Goal: Use online tool/utility: Utilize a website feature to perform a specific function

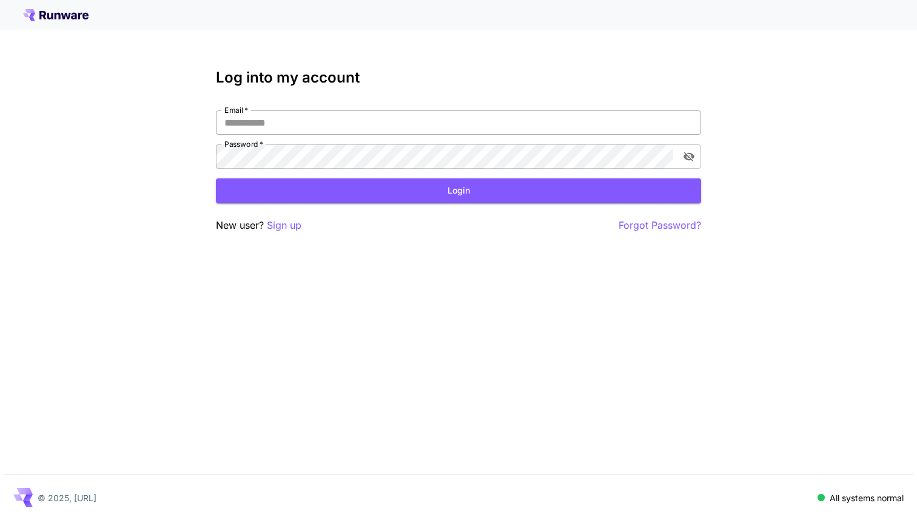
click at [348, 124] on input "Email   *" at bounding box center [458, 122] width 485 height 24
type input "**********"
click at [355, 198] on button "Login" at bounding box center [458, 190] width 485 height 25
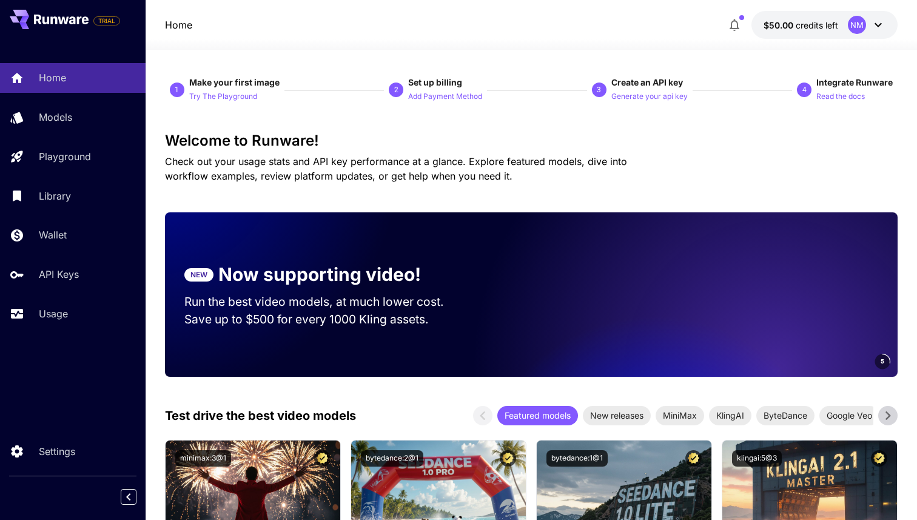
click at [859, 28] on div "NM" at bounding box center [857, 25] width 18 height 18
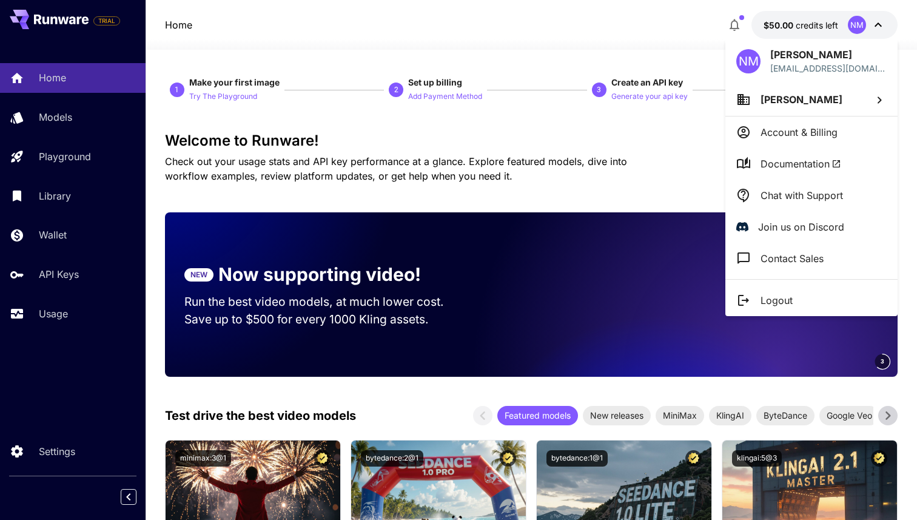
click at [797, 133] on p "Account & Billing" at bounding box center [799, 132] width 77 height 15
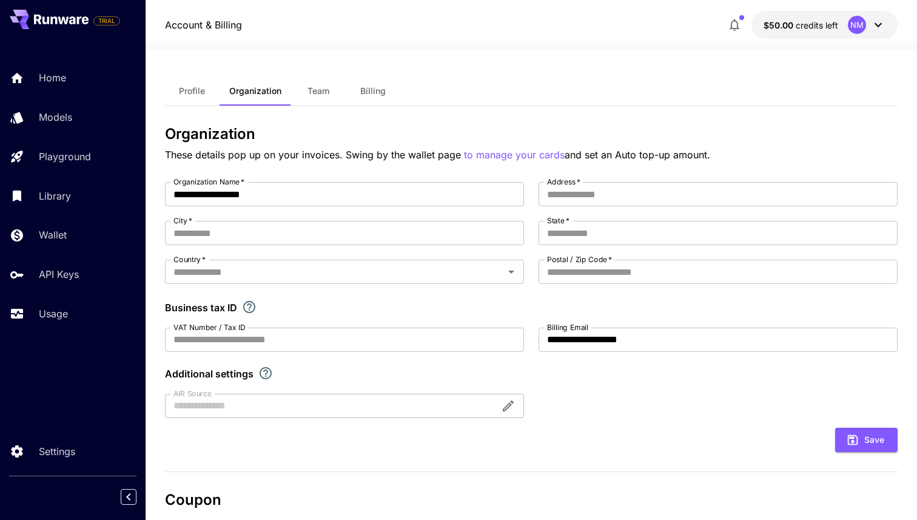
click at [560, 80] on div "Profile Organization Team Billing" at bounding box center [531, 91] width 733 height 30
click at [193, 86] on span "Profile" at bounding box center [192, 91] width 26 height 11
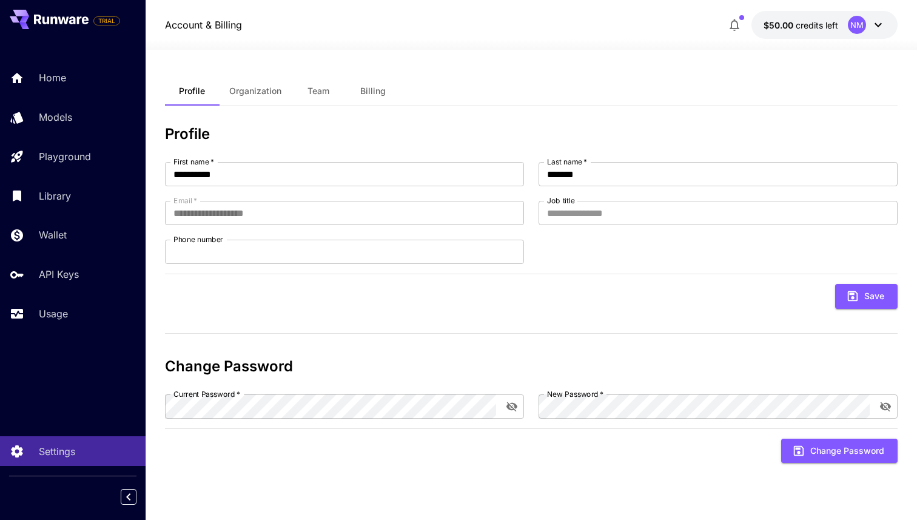
click at [277, 89] on span "Organization" at bounding box center [255, 91] width 52 height 11
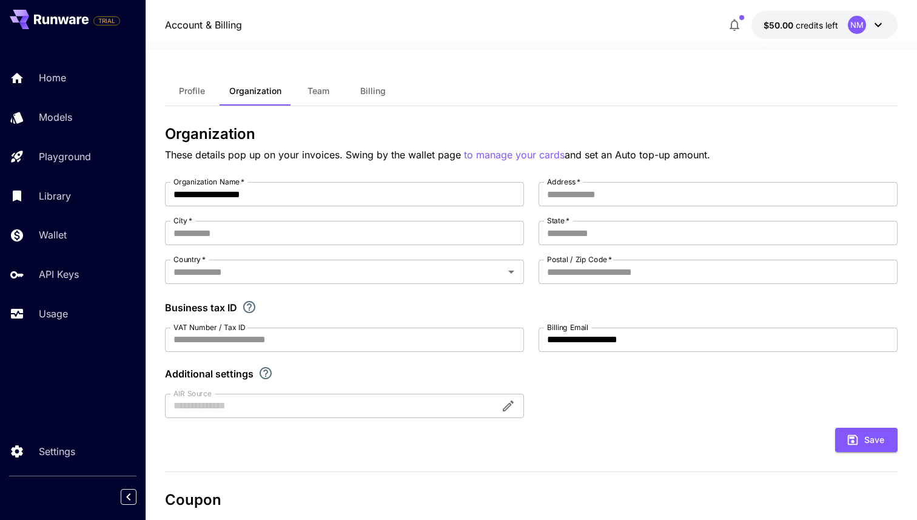
click at [334, 87] on button "Team" at bounding box center [318, 90] width 55 height 29
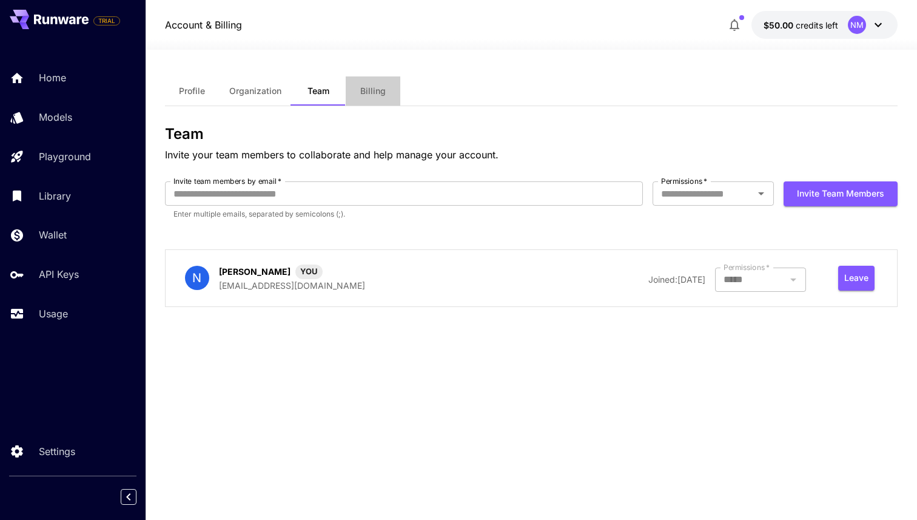
click at [382, 87] on span "Billing" at bounding box center [372, 91] width 25 height 11
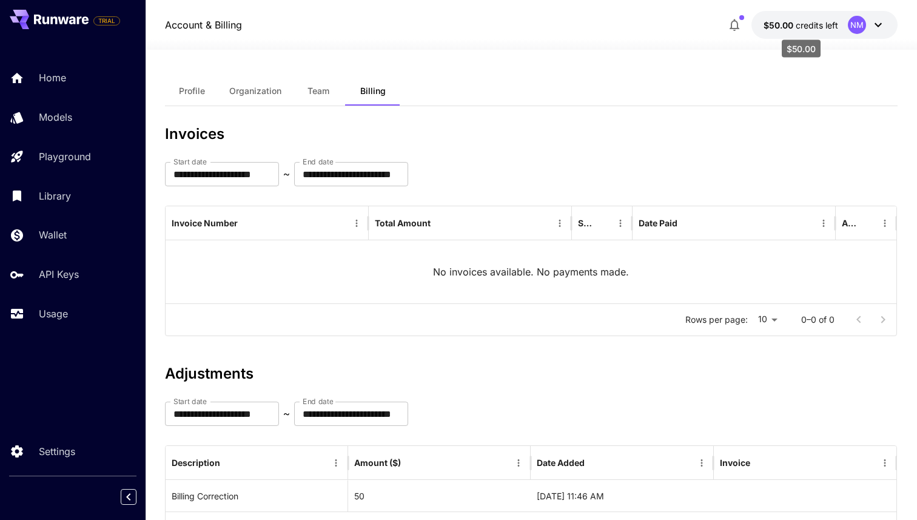
click at [772, 23] on span "$50.00" at bounding box center [780, 25] width 32 height 10
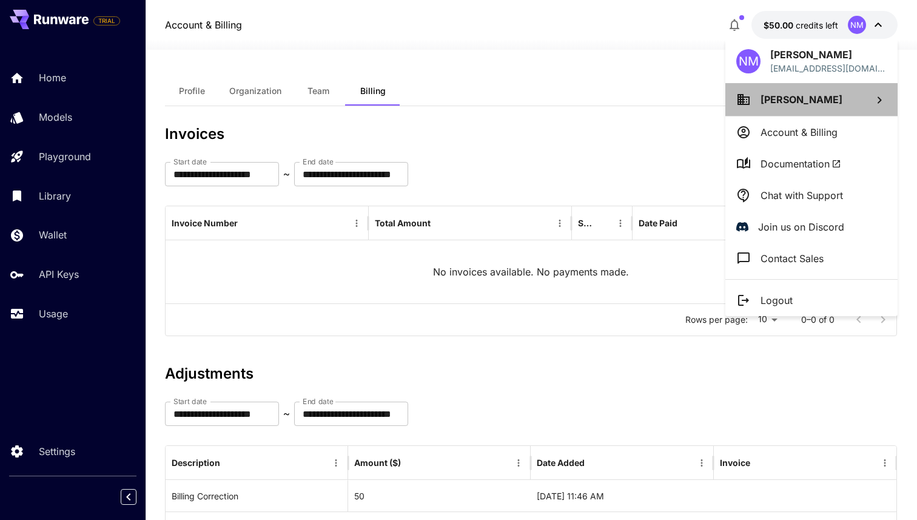
click at [791, 100] on span "[PERSON_NAME]" at bounding box center [802, 99] width 82 height 12
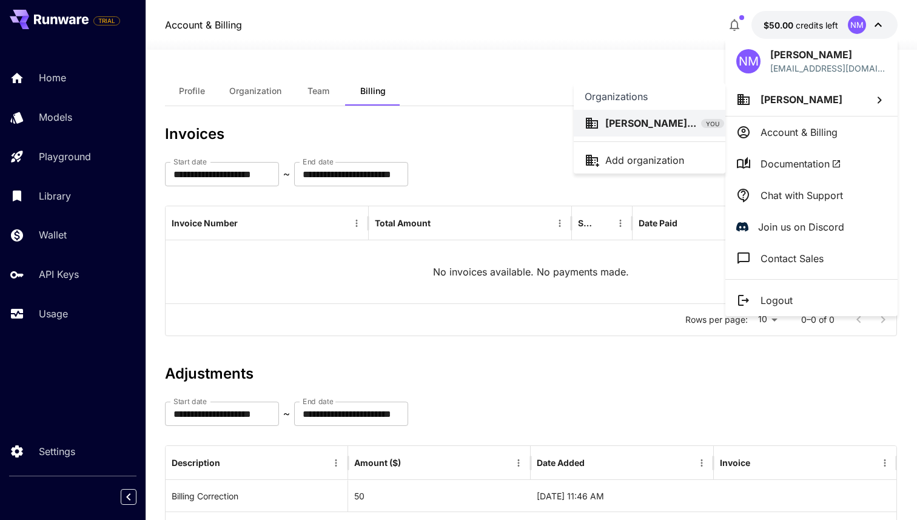
click at [568, 72] on div at bounding box center [458, 260] width 917 height 520
click at [261, 93] on div at bounding box center [458, 260] width 917 height 520
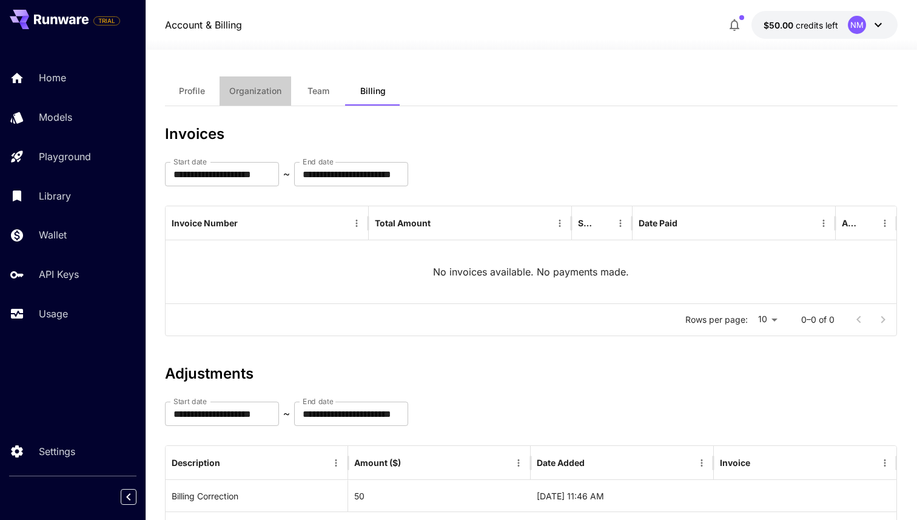
click at [261, 93] on span "Organization" at bounding box center [255, 91] width 52 height 11
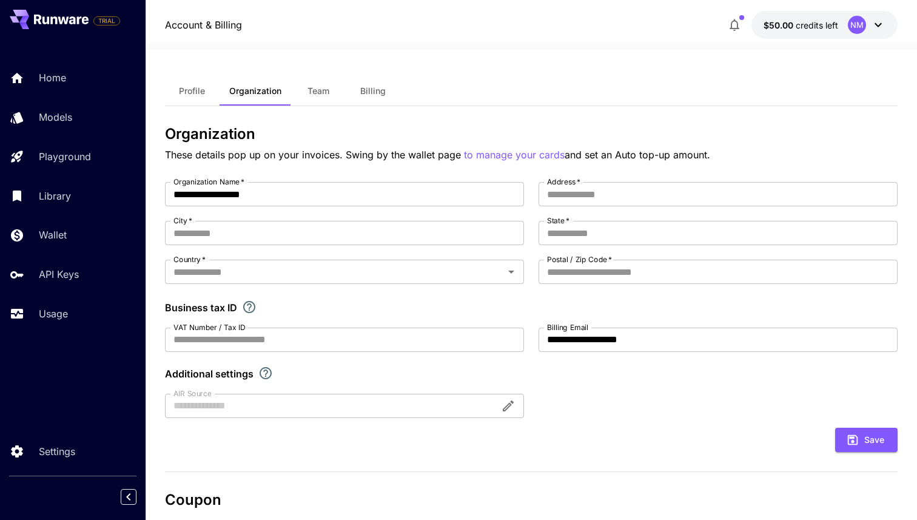
click at [195, 83] on button "Profile" at bounding box center [192, 90] width 55 height 29
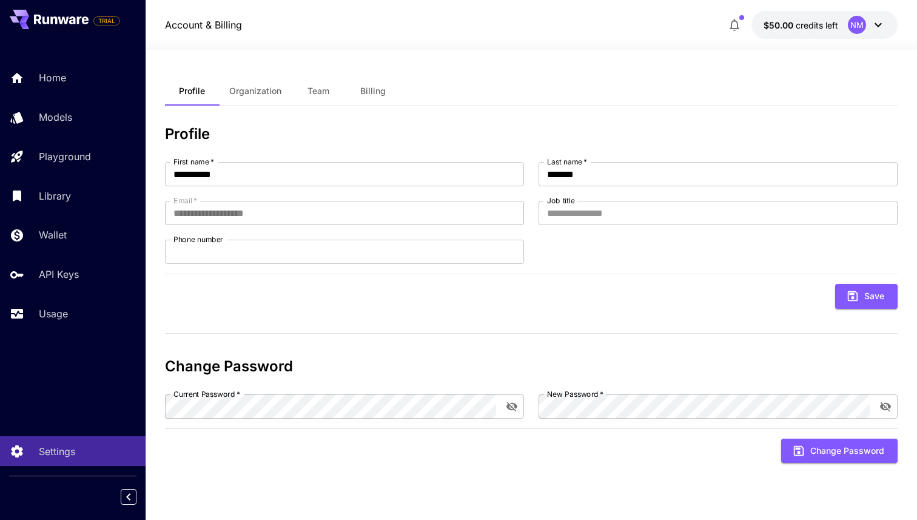
click at [278, 94] on span "Organization" at bounding box center [255, 91] width 52 height 11
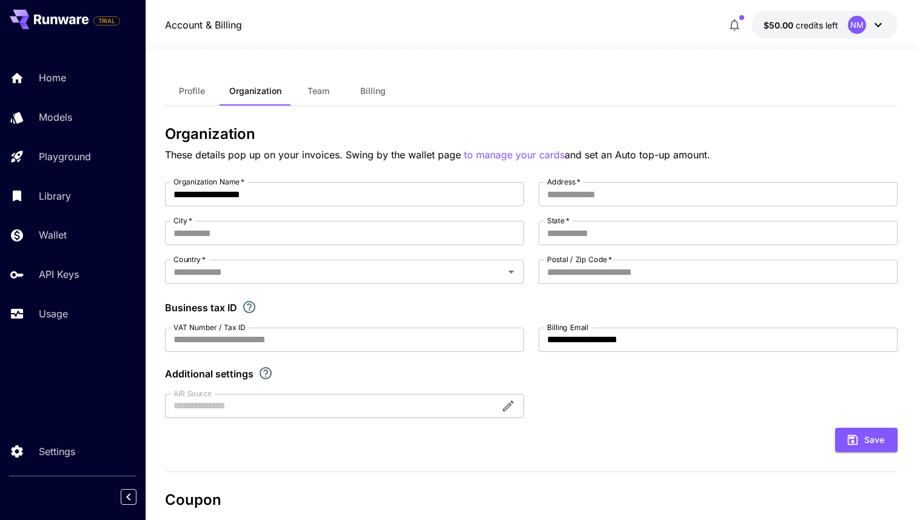
click at [315, 91] on span "Team" at bounding box center [319, 91] width 22 height 11
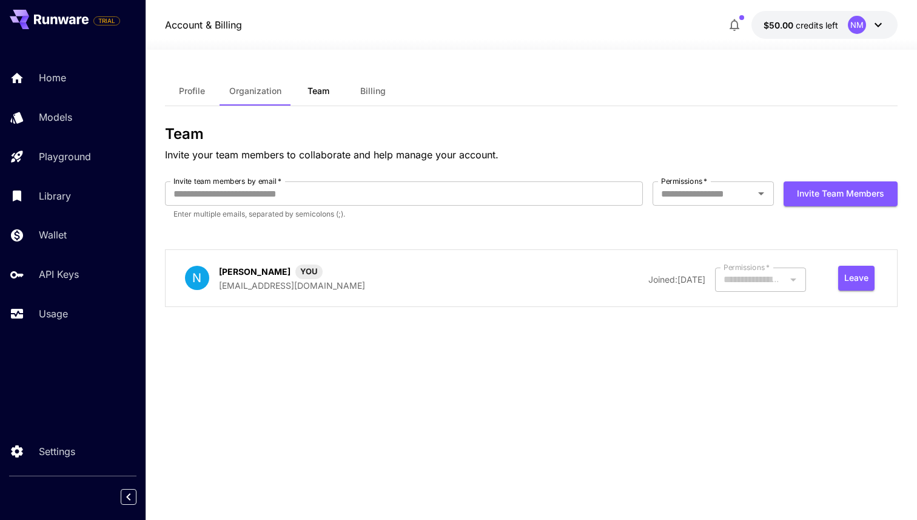
type input "*****"
click at [381, 92] on span "Billing" at bounding box center [372, 91] width 25 height 11
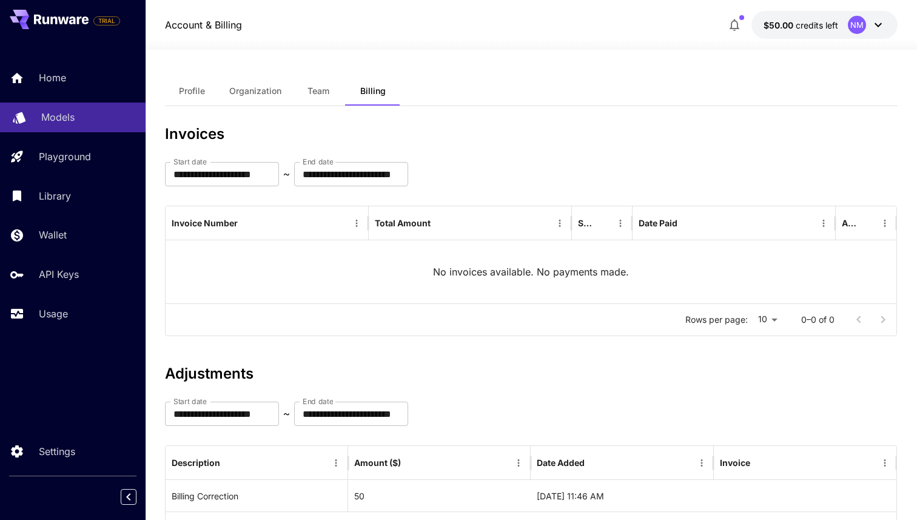
click at [60, 110] on p "Models" at bounding box center [57, 117] width 33 height 15
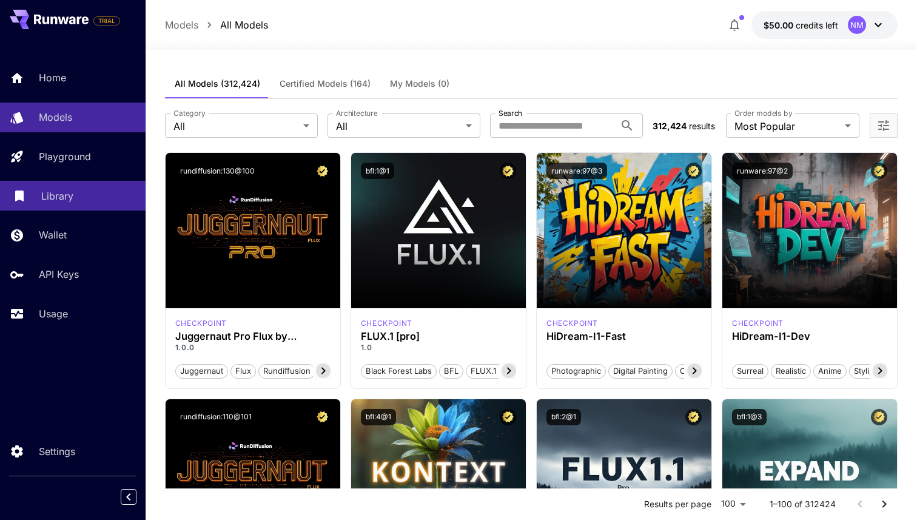
click at [83, 207] on link "Library" at bounding box center [73, 196] width 146 height 30
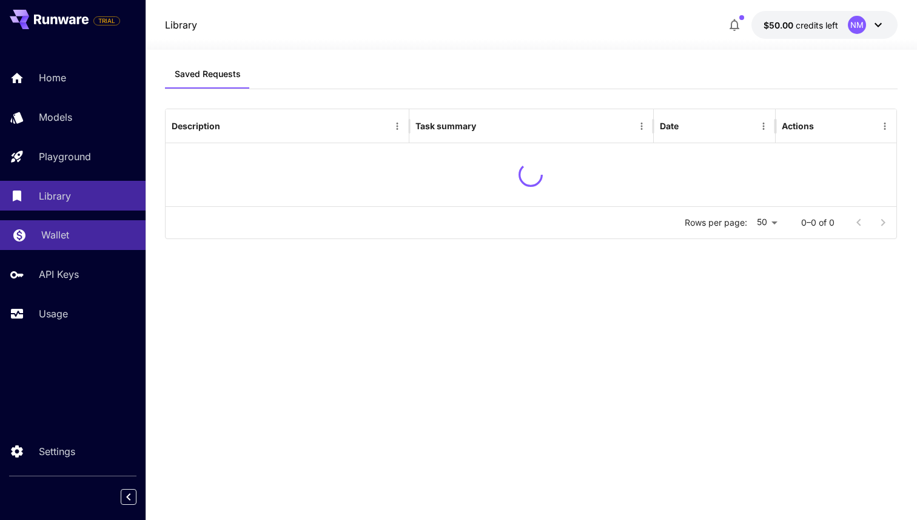
click at [64, 244] on link "Wallet" at bounding box center [73, 235] width 146 height 30
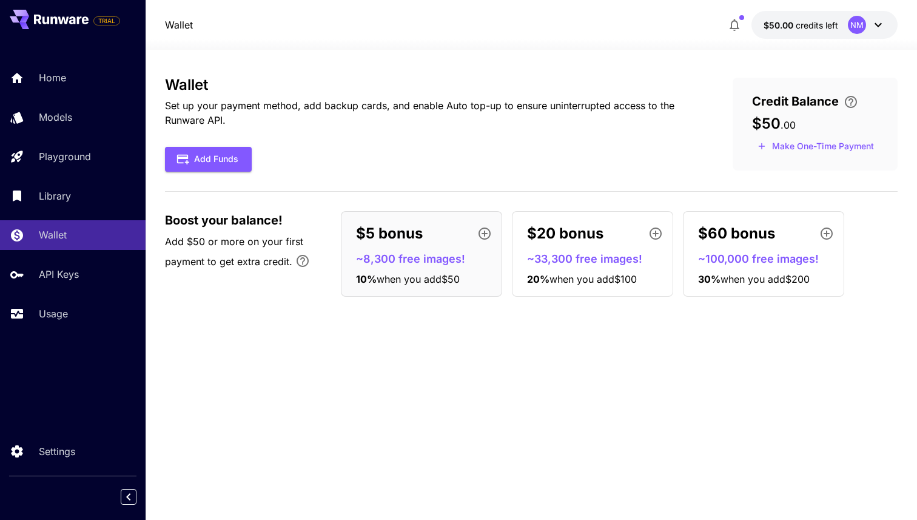
click at [619, 131] on div "Wallet Set up your payment method, add backup cards, and enable Auto top-up to …" at bounding box center [429, 123] width 529 height 95
click at [774, 121] on span "$50" at bounding box center [766, 124] width 29 height 18
click at [734, 90] on div "Credit Balance $50 . 00 Make One-Time Payment" at bounding box center [815, 124] width 165 height 93
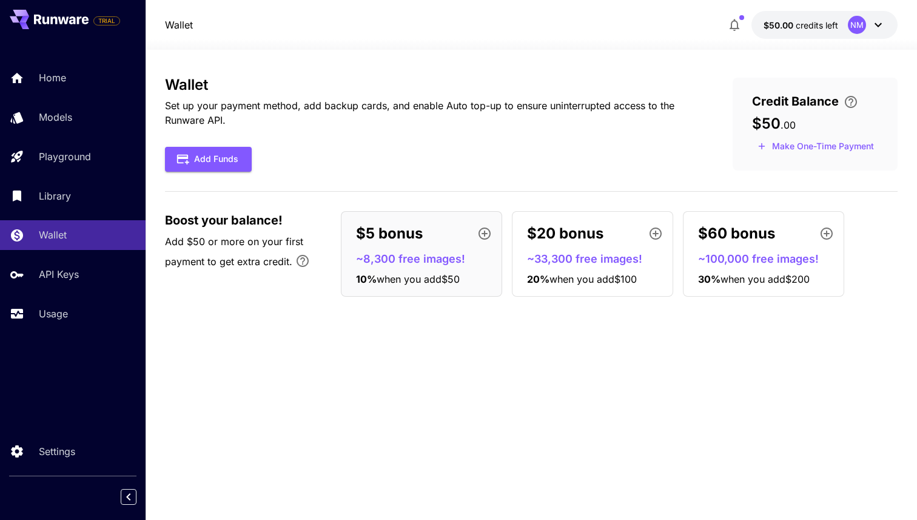
click at [741, 40] on div at bounding box center [532, 42] width 772 height 15
click at [741, 32] on button "button" at bounding box center [735, 25] width 24 height 24
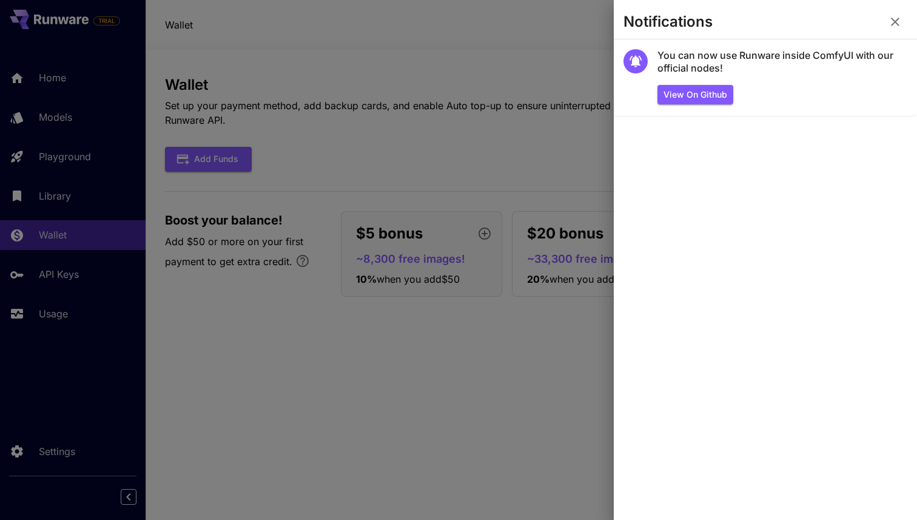
click at [899, 19] on icon "button" at bounding box center [895, 22] width 15 height 15
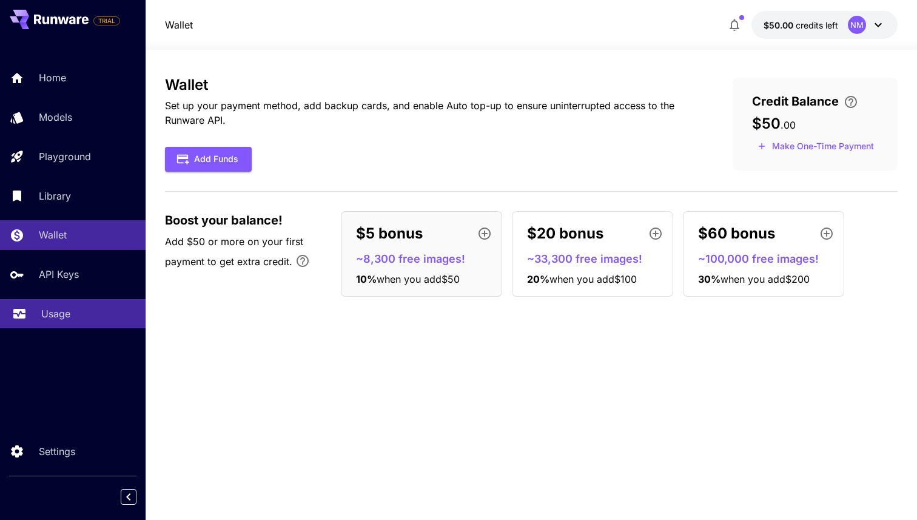
click at [67, 311] on p "Usage" at bounding box center [55, 313] width 29 height 15
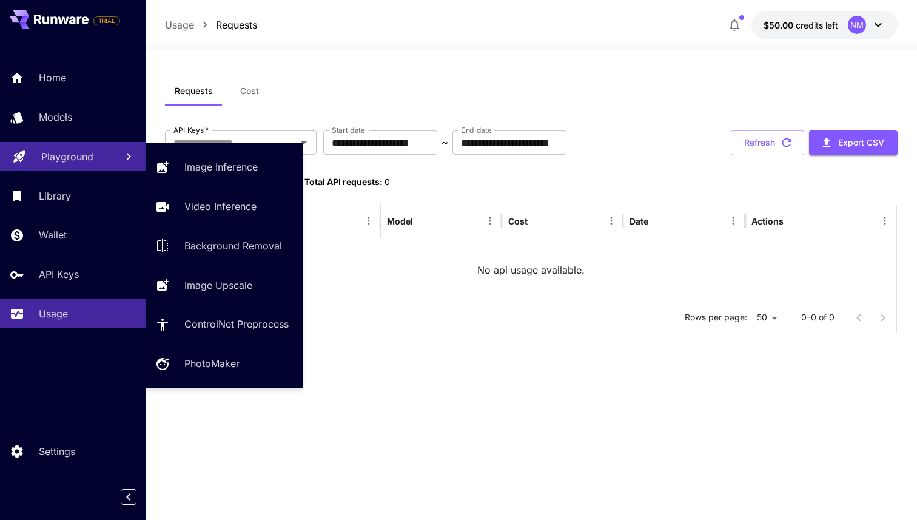
click at [78, 169] on link "Playground" at bounding box center [73, 157] width 146 height 30
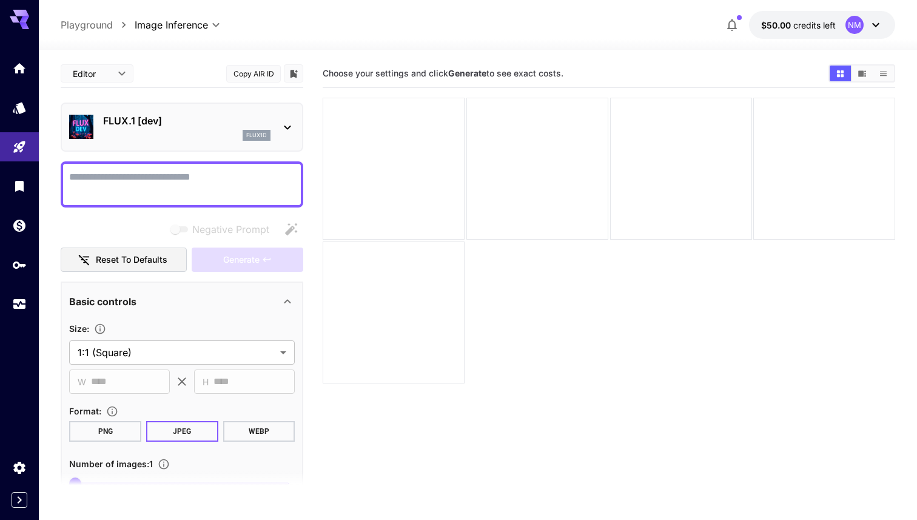
click at [204, 123] on p "FLUX.1 [dev]" at bounding box center [186, 120] width 167 height 15
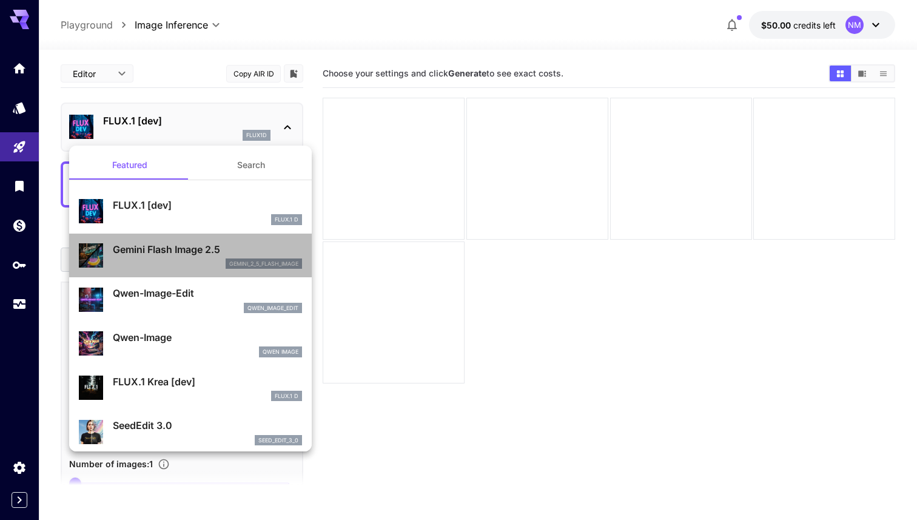
click at [197, 260] on div "gemini_2_5_flash_image" at bounding box center [207, 263] width 189 height 11
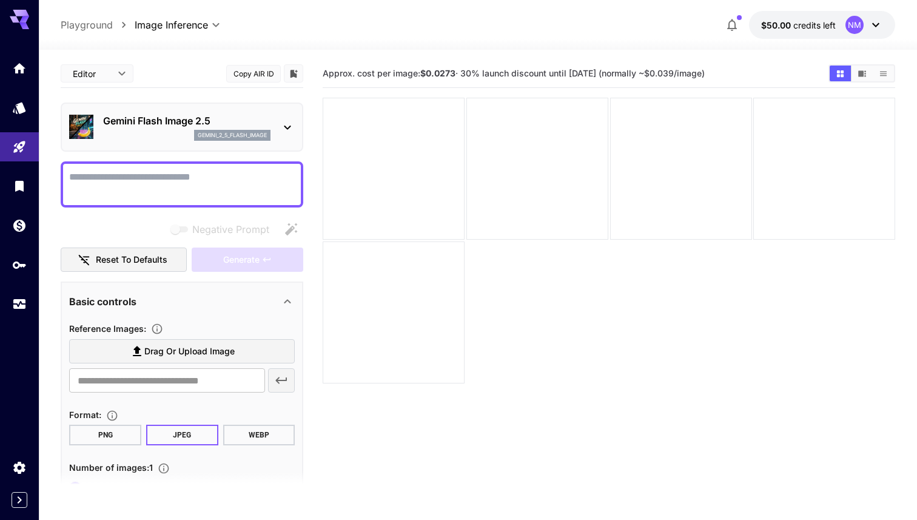
click at [217, 175] on textarea "Negative Prompt" at bounding box center [182, 184] width 226 height 29
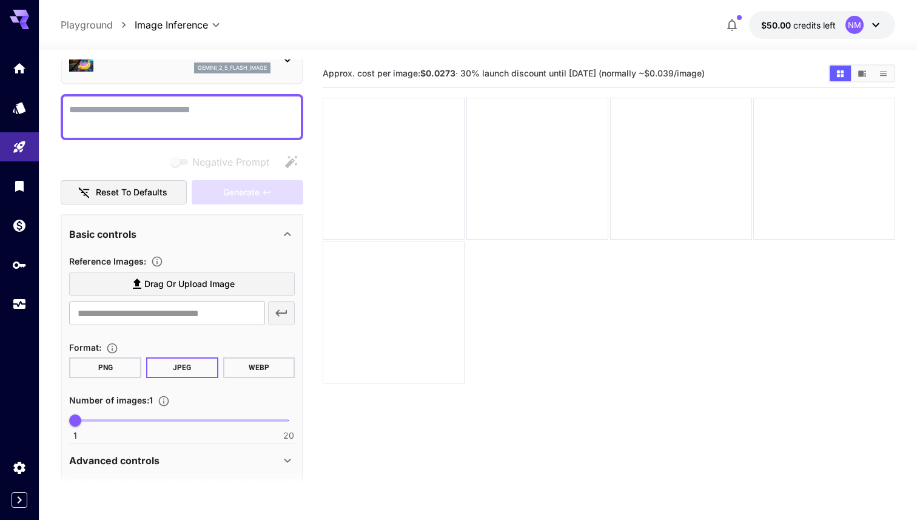
scroll to position [70, 0]
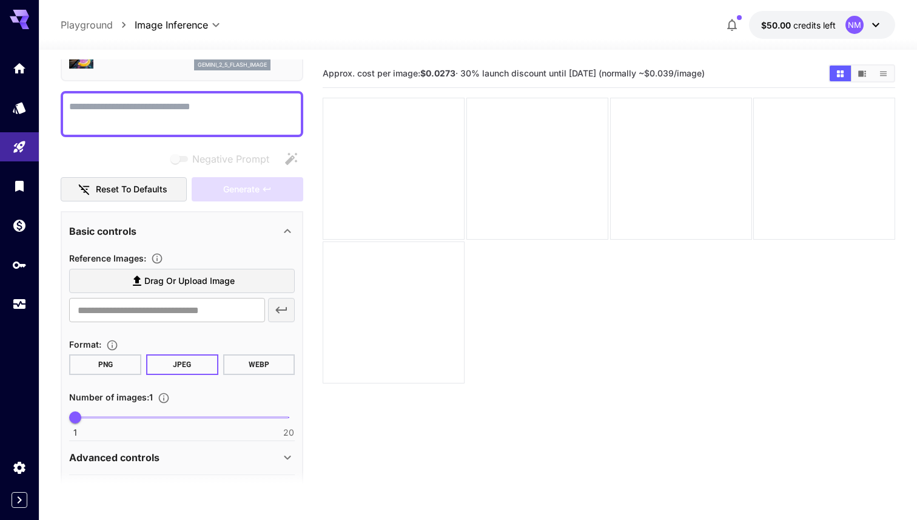
click at [211, 280] on span "Drag or upload image" at bounding box center [189, 281] width 90 height 15
click at [0, 0] on input "Drag or upload image" at bounding box center [0, 0] width 0 height 0
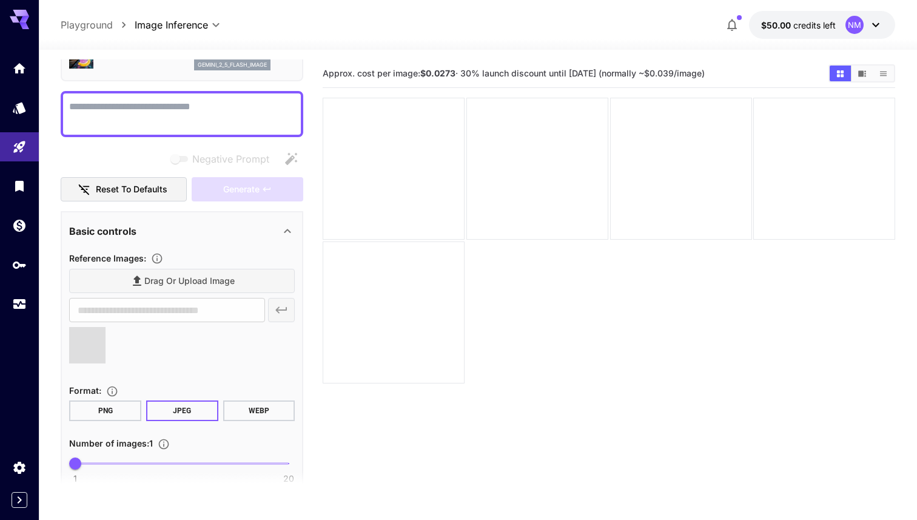
click at [177, 112] on textarea "Negative Prompt" at bounding box center [182, 114] width 226 height 29
type textarea "*********"
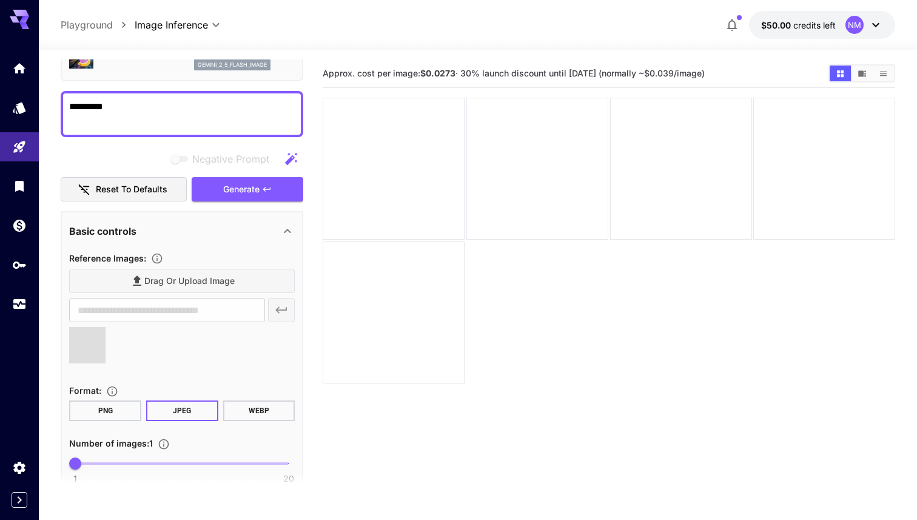
type input "**********"
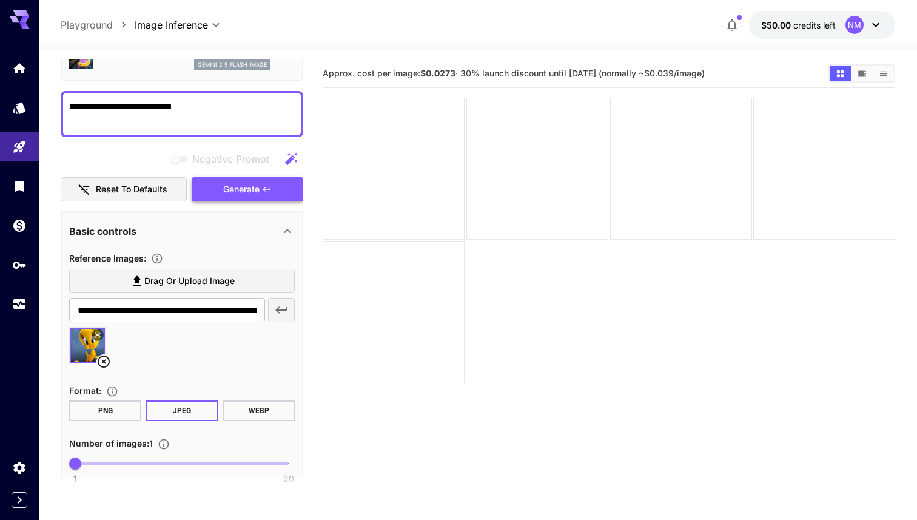
type textarea "**********"
click at [252, 187] on span "Generate" at bounding box center [241, 189] width 36 height 15
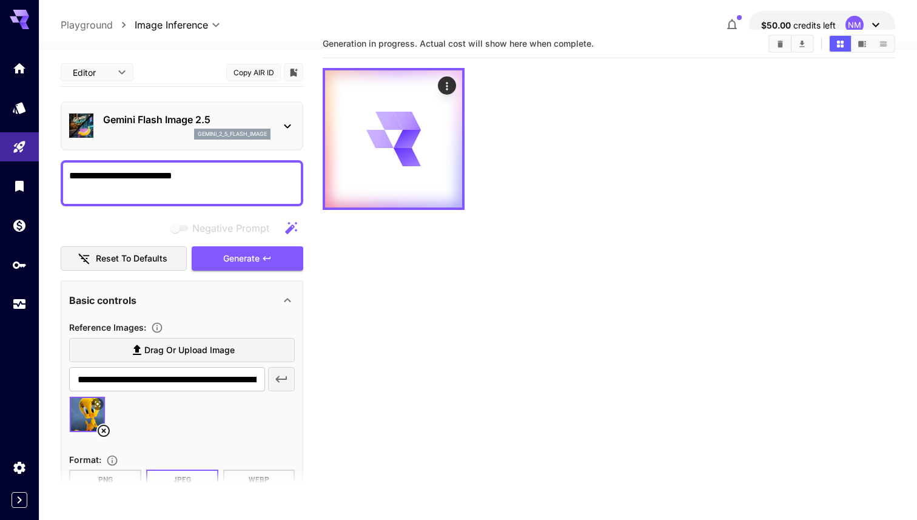
scroll to position [0, 0]
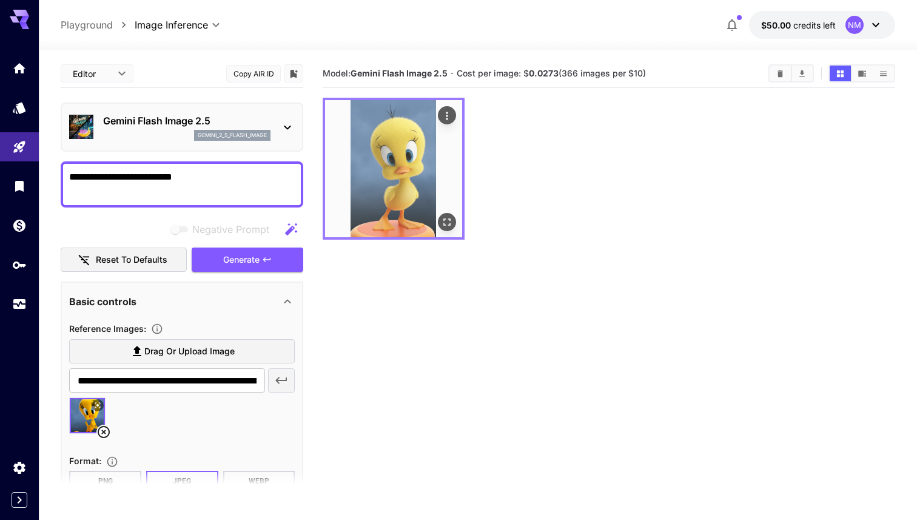
click at [400, 188] on img at bounding box center [393, 168] width 137 height 137
click at [451, 218] on icon "Open in fullscreen" at bounding box center [447, 222] width 12 height 12
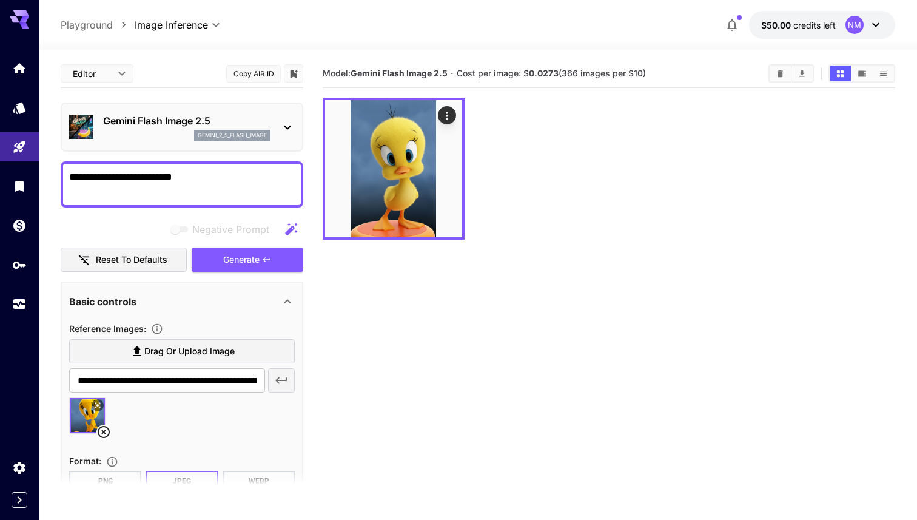
click at [96, 405] on icon at bounding box center [97, 405] width 5 height 5
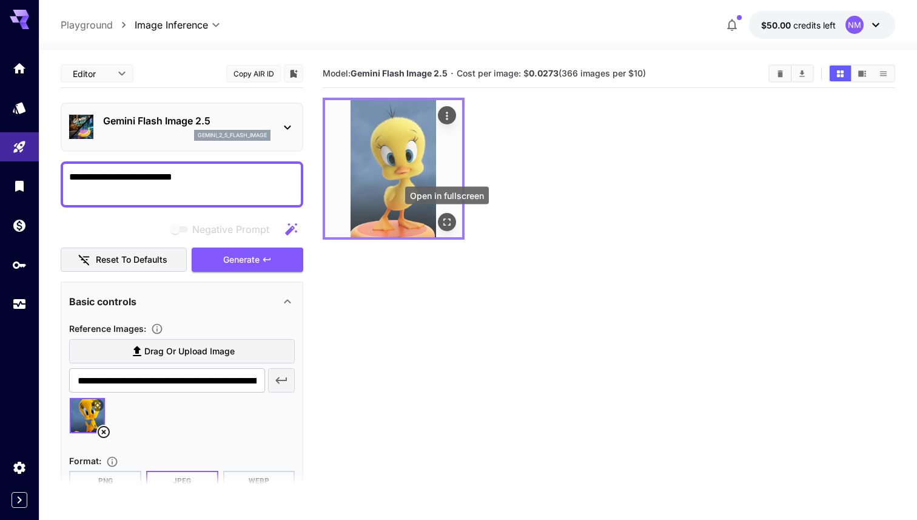
click at [450, 220] on icon "Open in fullscreen" at bounding box center [447, 222] width 12 height 12
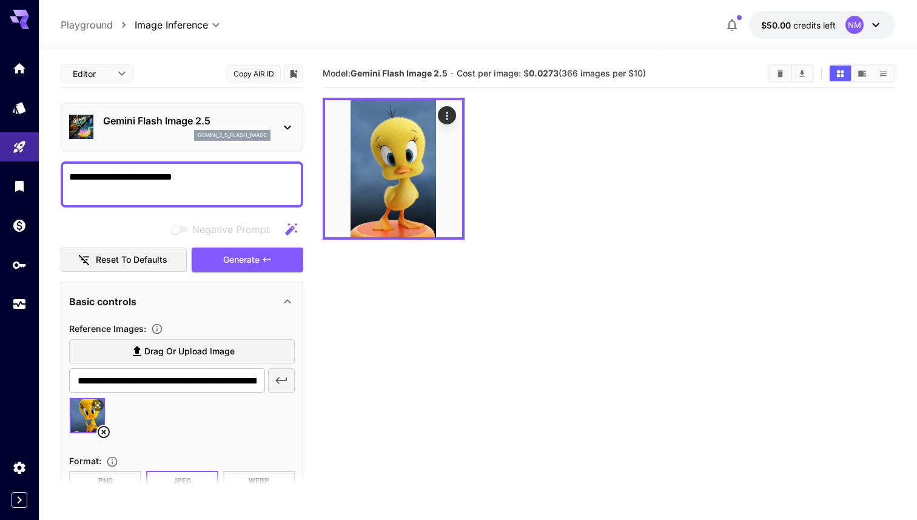
click at [226, 128] on div "Gemini Flash Image 2.5 gemini_2_5_flash_image" at bounding box center [186, 126] width 167 height 27
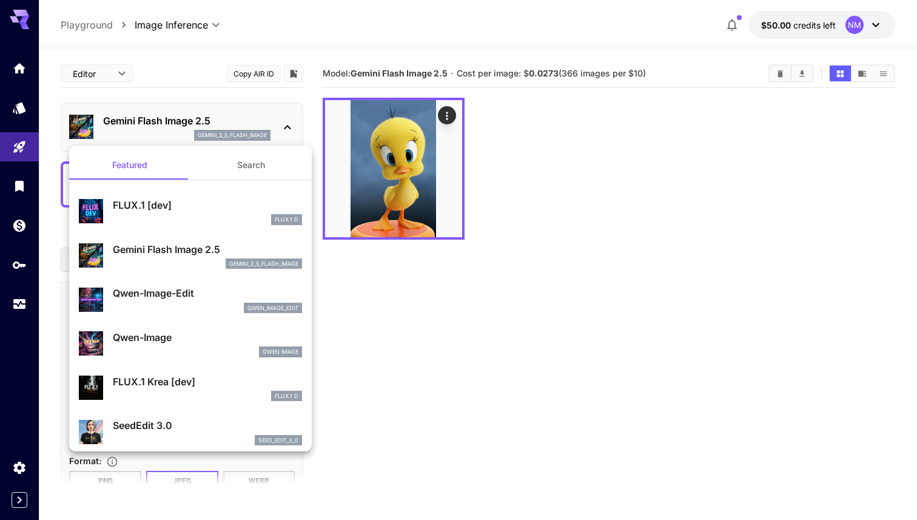
click at [191, 218] on div "FLUX.1 D" at bounding box center [207, 219] width 189 height 11
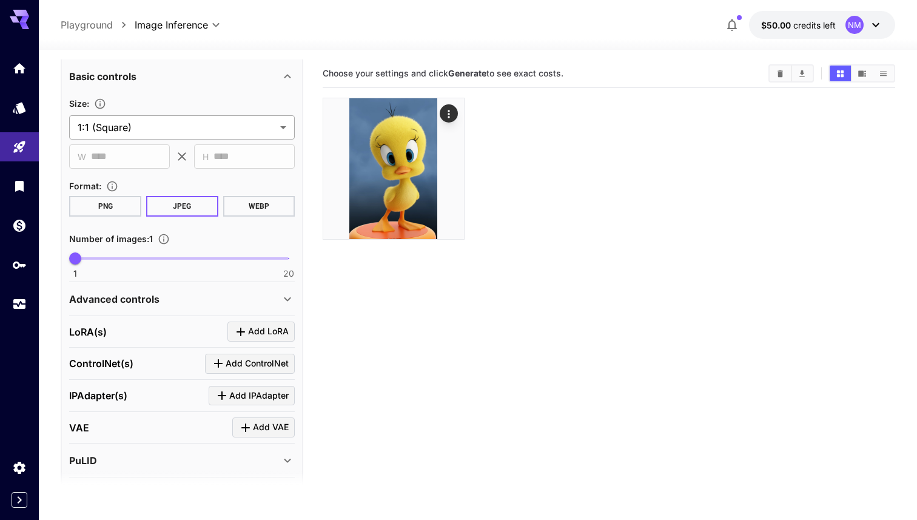
scroll to position [231, 0]
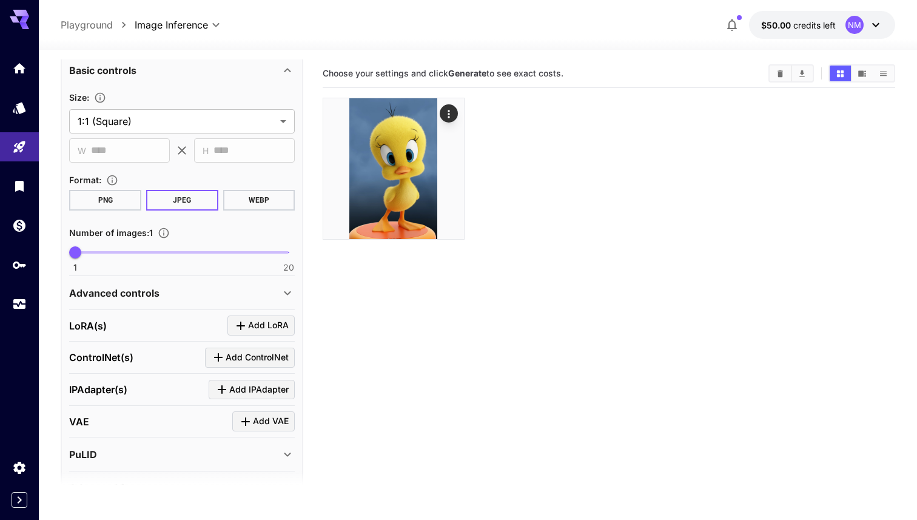
click at [170, 333] on div "LoRA(s) Add LoRA" at bounding box center [182, 325] width 226 height 20
click at [277, 324] on span "Add LoRA" at bounding box center [268, 325] width 41 height 15
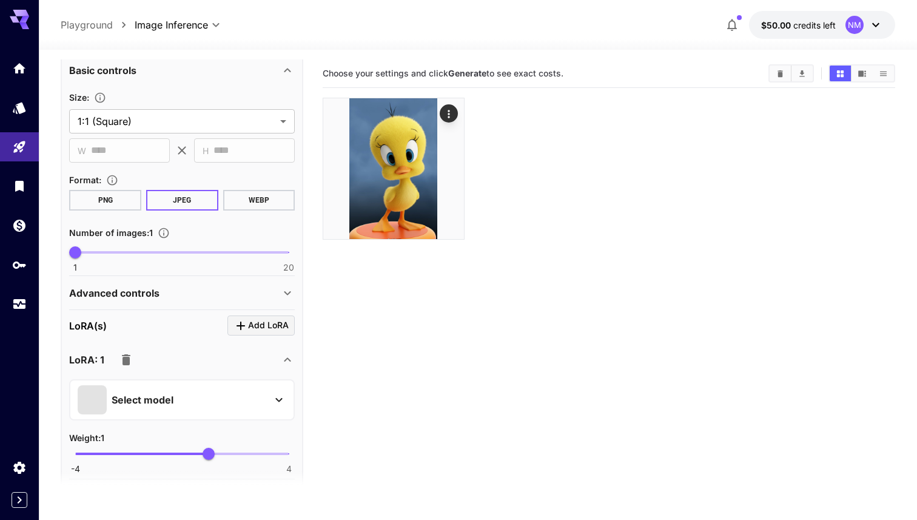
click at [143, 323] on div "LoRA(s) Add LoRA" at bounding box center [182, 325] width 226 height 20
click at [286, 320] on span "Add LoRA" at bounding box center [268, 325] width 41 height 15
click at [166, 402] on p "Select model" at bounding box center [143, 400] width 62 height 15
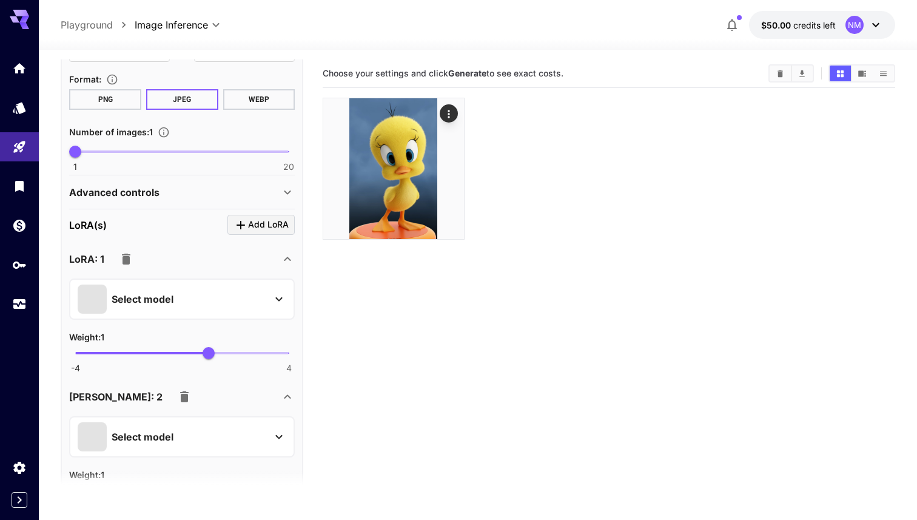
scroll to position [336, 0]
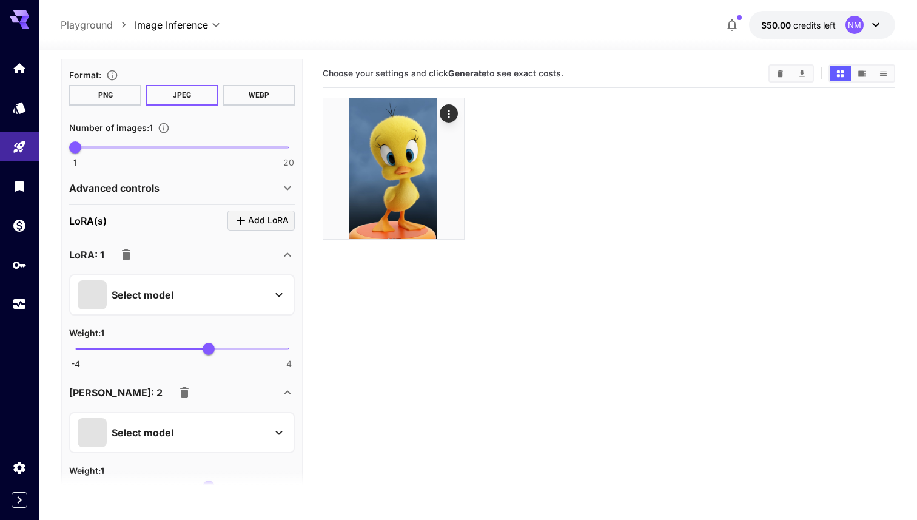
click at [127, 253] on icon "button" at bounding box center [126, 254] width 8 height 11
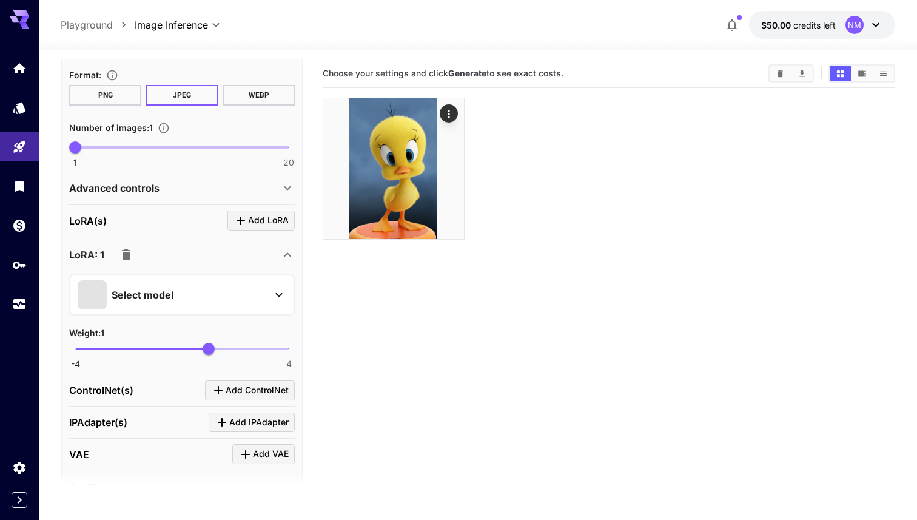
click at [127, 253] on icon "button" at bounding box center [126, 254] width 8 height 11
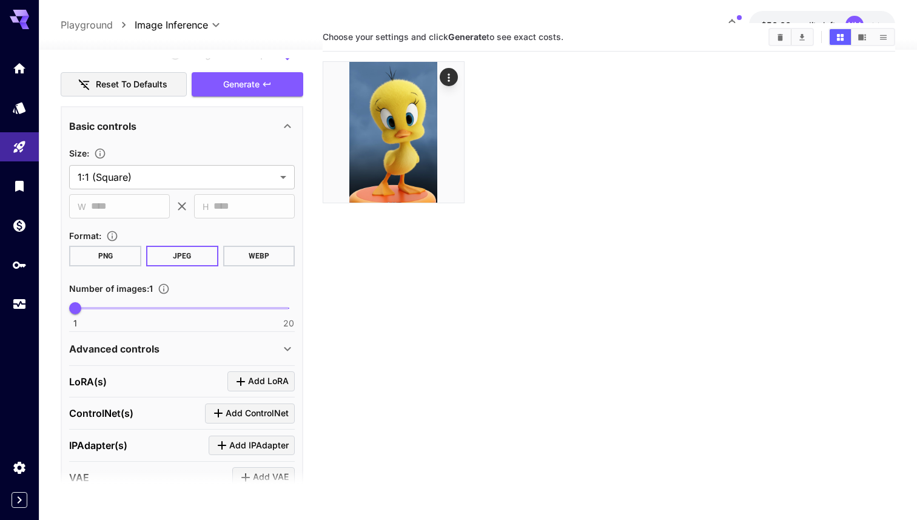
scroll to position [299, 0]
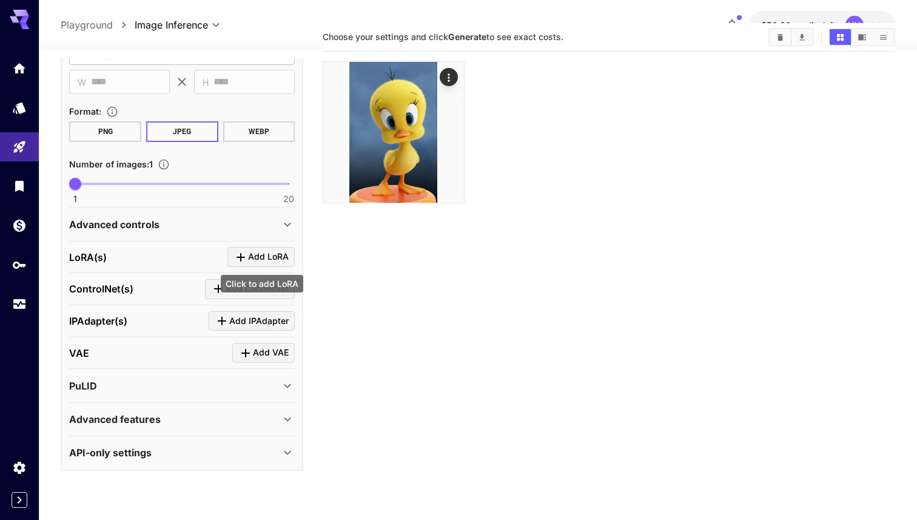
click at [258, 255] on span "Add LoRA" at bounding box center [268, 256] width 41 height 15
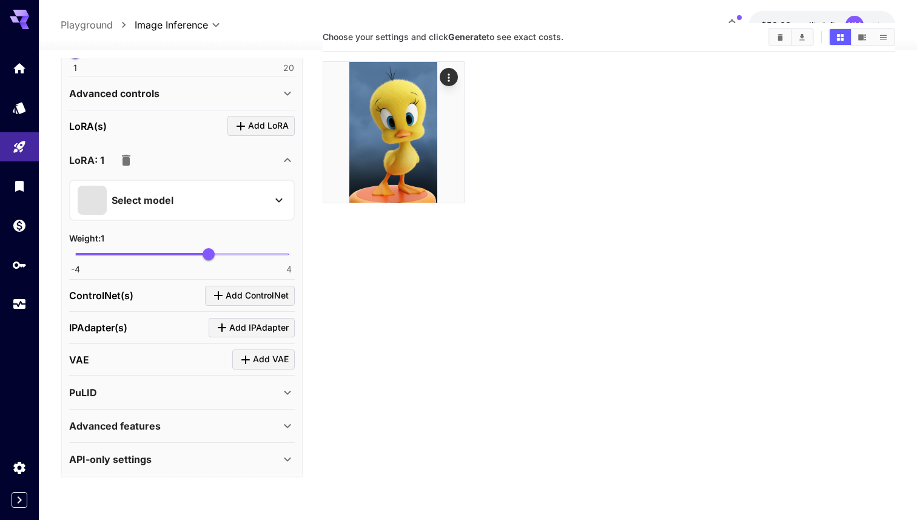
scroll to position [431, 0]
click at [192, 207] on div "Select model" at bounding box center [172, 198] width 189 height 29
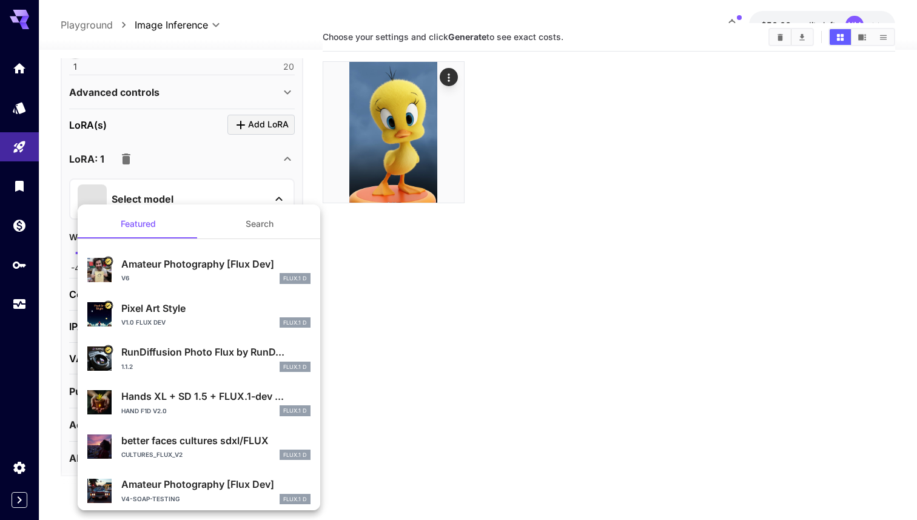
click at [269, 225] on button "Search" at bounding box center [259, 223] width 121 height 29
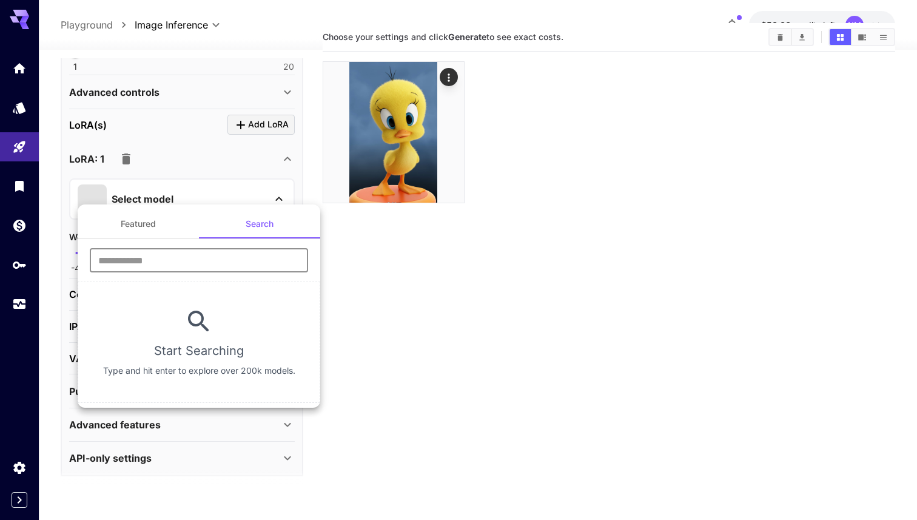
click at [188, 260] on input "text" at bounding box center [199, 260] width 218 height 24
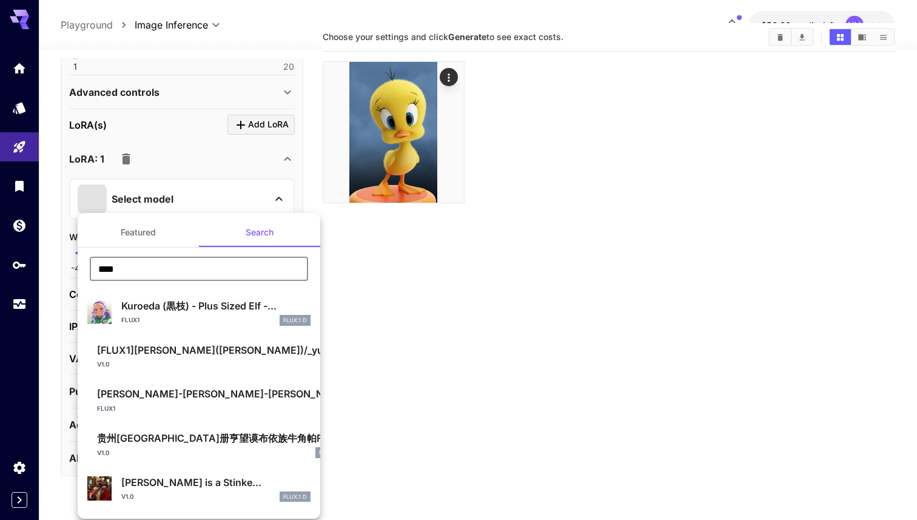
type input "****"
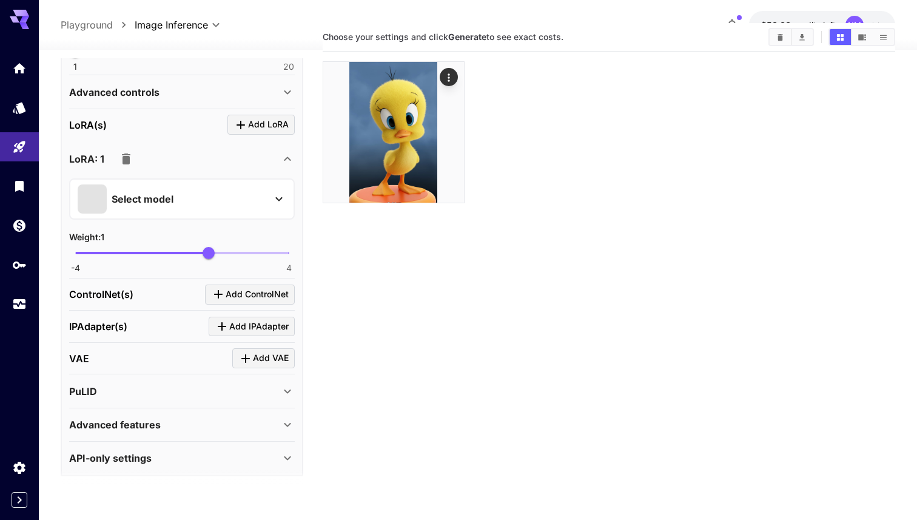
click at [120, 160] on icon "button" at bounding box center [126, 159] width 15 height 15
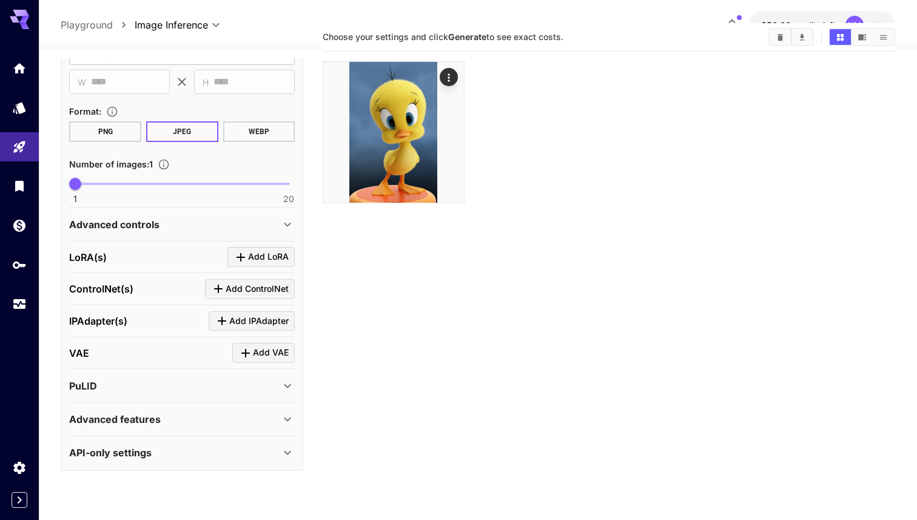
scroll to position [96, 0]
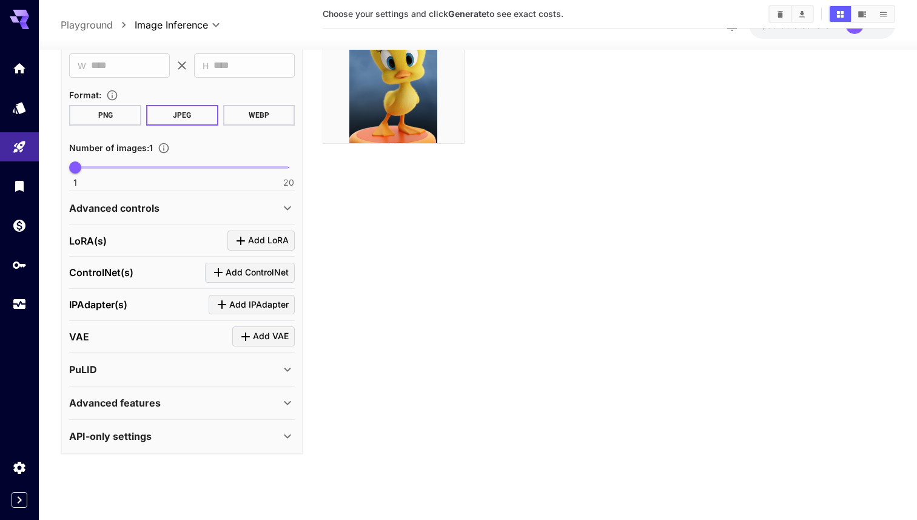
click at [217, 399] on div "Advanced features" at bounding box center [174, 403] width 211 height 15
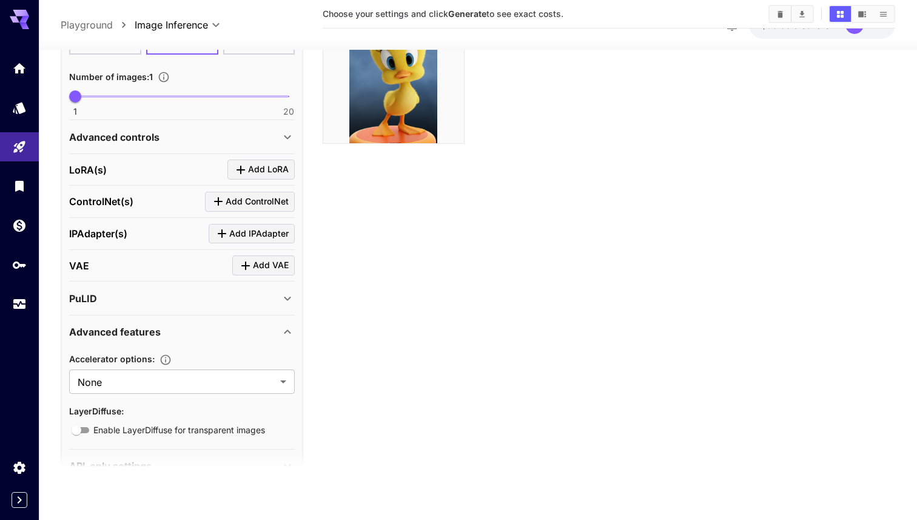
scroll to position [400, 0]
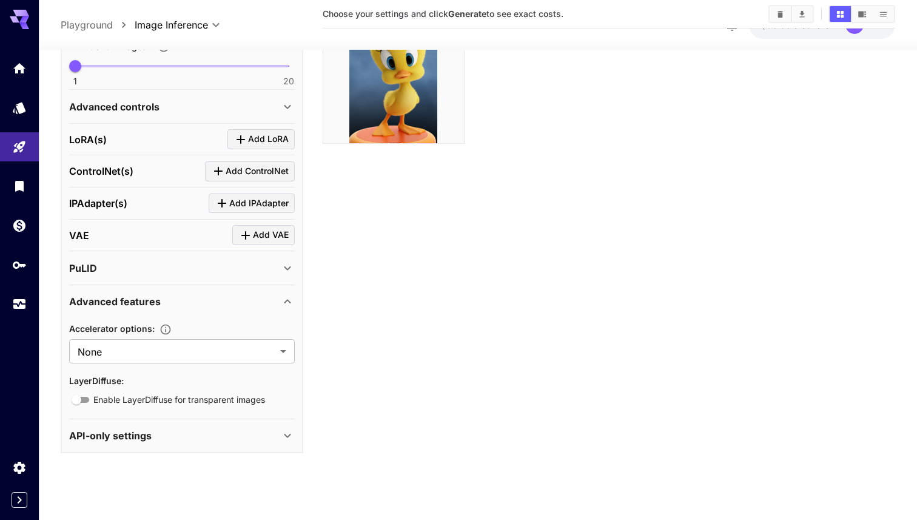
click at [206, 304] on div "Advanced features" at bounding box center [174, 301] width 211 height 15
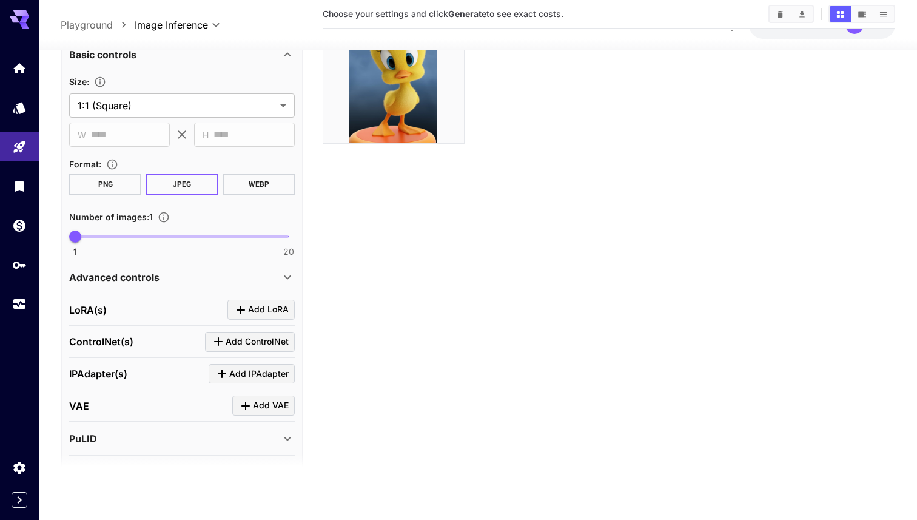
scroll to position [229, 0]
click at [260, 306] on span "Add LoRA" at bounding box center [268, 310] width 41 height 15
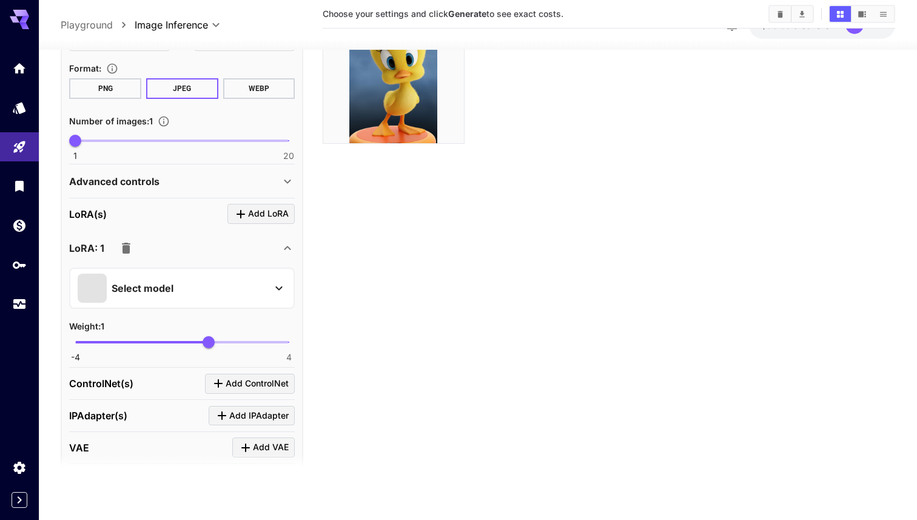
scroll to position [334, 0]
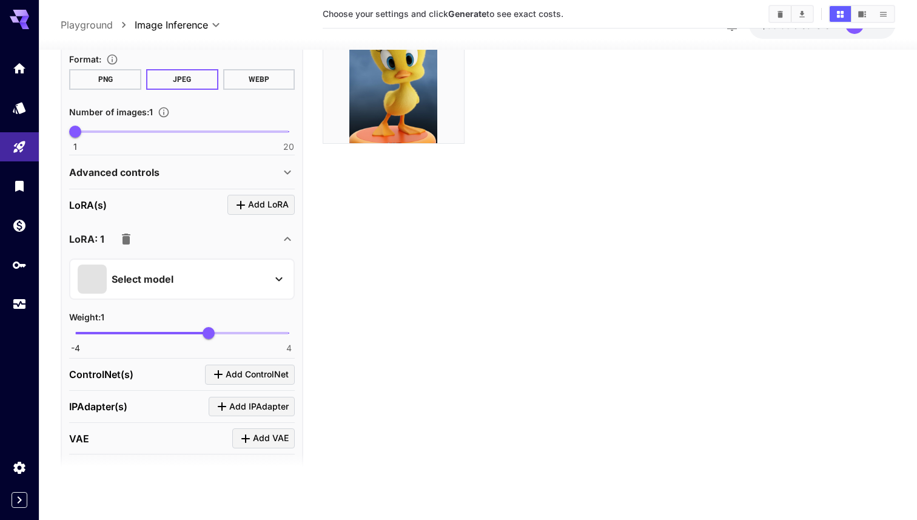
click at [133, 282] on p "Select model" at bounding box center [143, 278] width 62 height 15
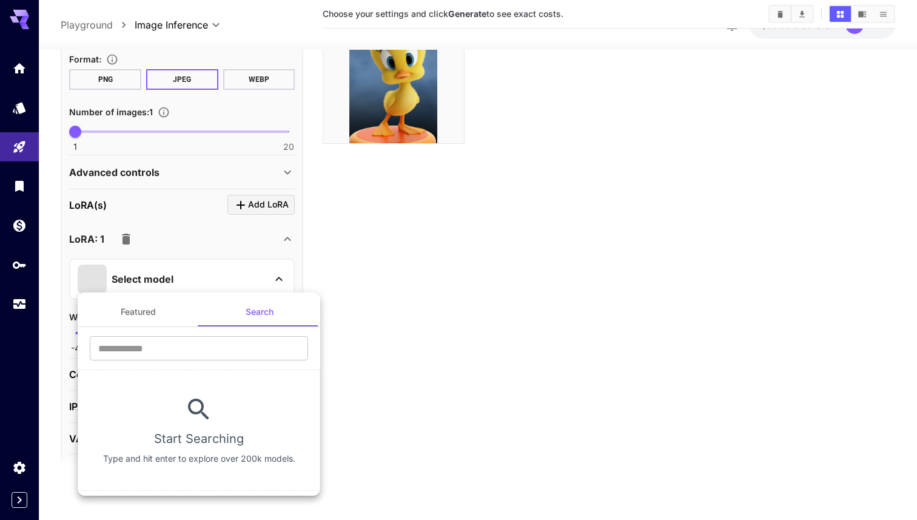
click at [142, 312] on button "Featured" at bounding box center [138, 311] width 121 height 29
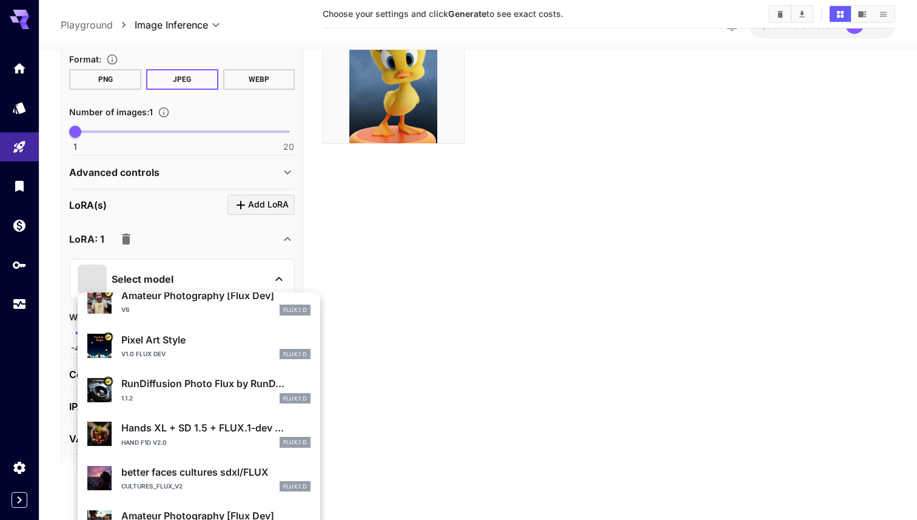
scroll to position [0, 0]
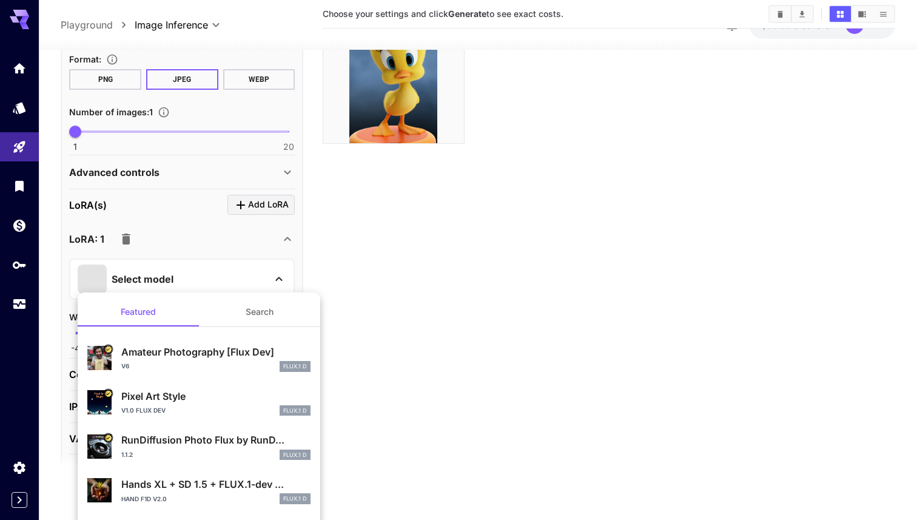
click at [268, 303] on button "Search" at bounding box center [259, 311] width 121 height 29
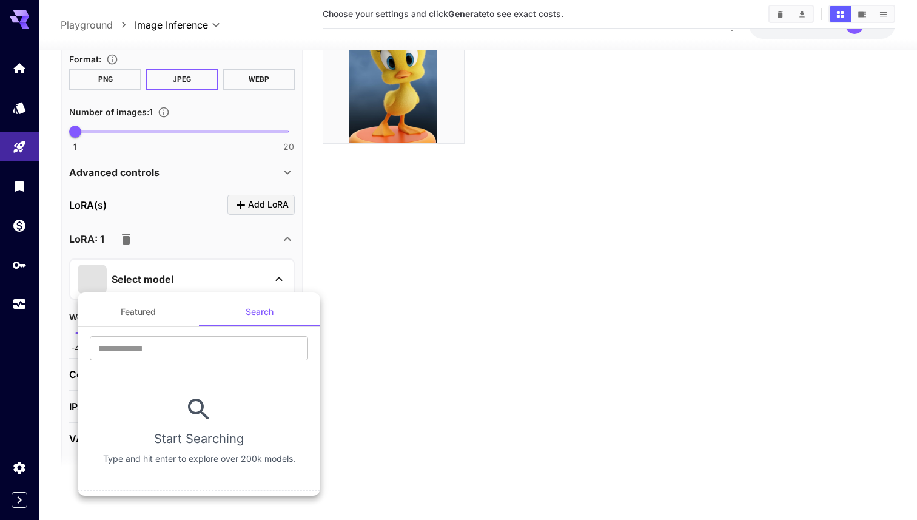
click at [127, 308] on button "Featured" at bounding box center [138, 311] width 121 height 29
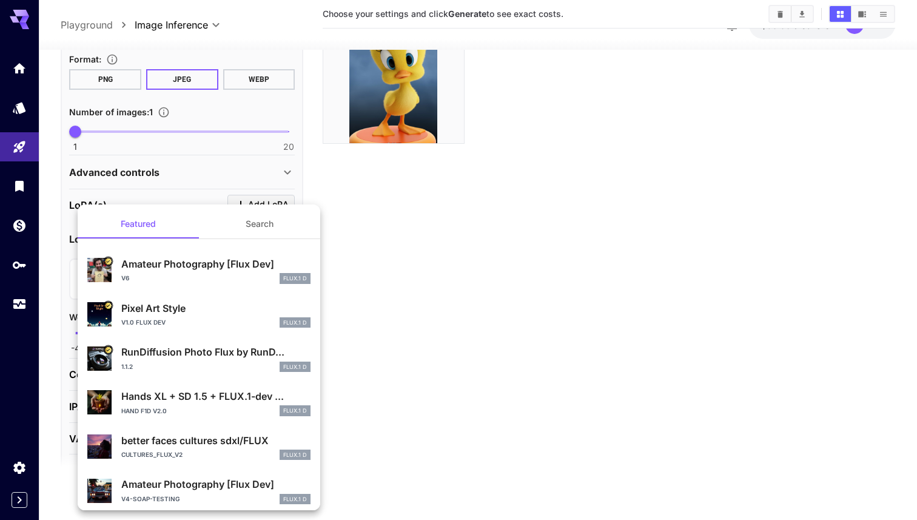
click at [450, 353] on div at bounding box center [458, 260] width 917 height 520
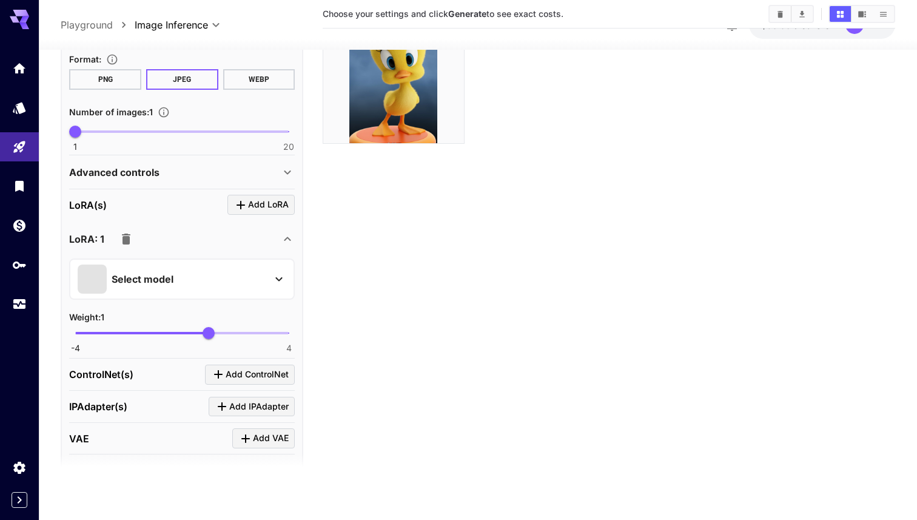
click at [189, 275] on div "Select model" at bounding box center [172, 278] width 189 height 29
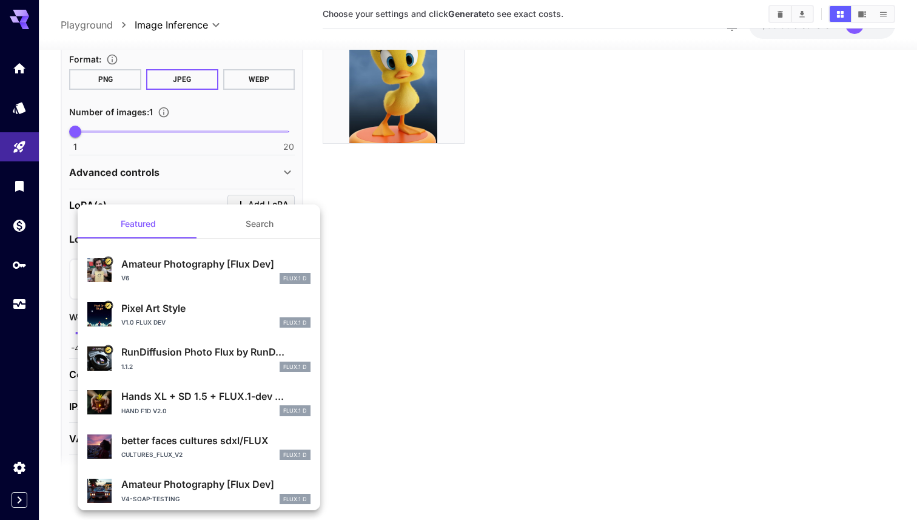
click at [94, 190] on div at bounding box center [458, 260] width 917 height 520
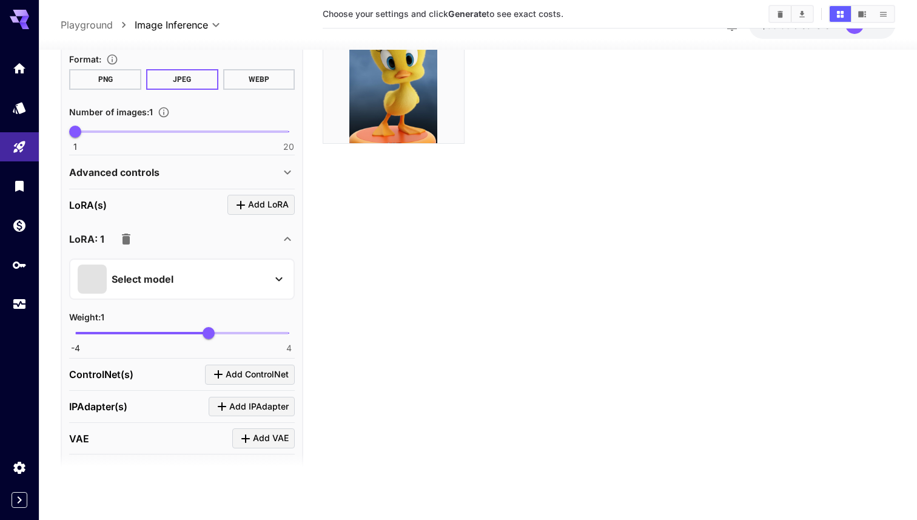
click at [128, 237] on icon "button" at bounding box center [126, 238] width 8 height 11
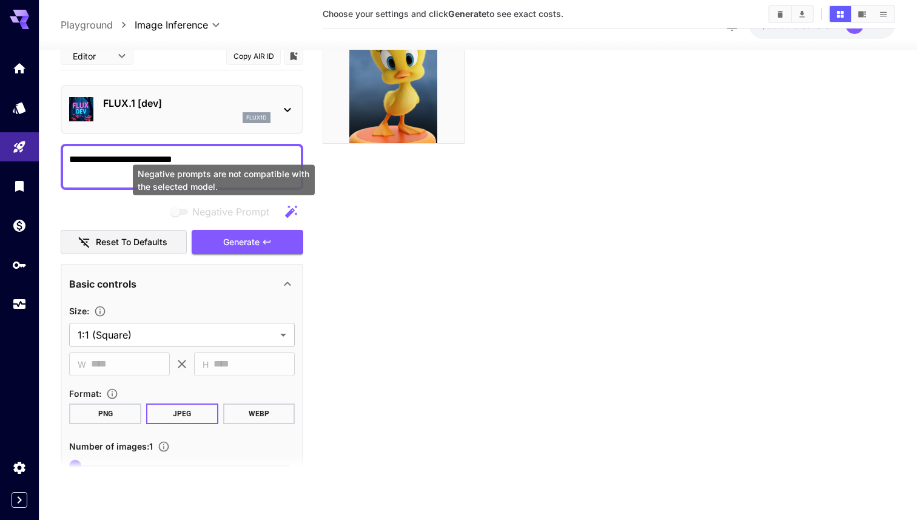
click at [178, 214] on span "Negative prompts are not compatible with the selected model." at bounding box center [180, 212] width 16 height 6
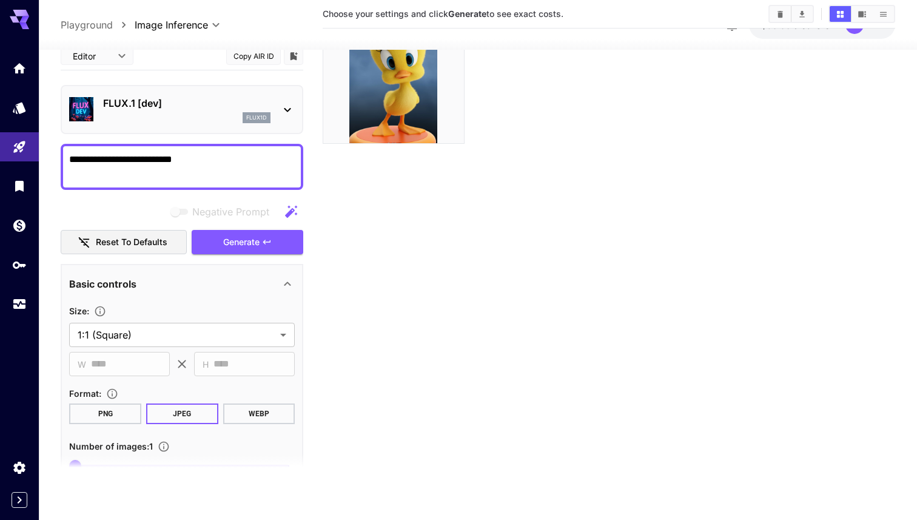
click at [260, 108] on p "FLUX.1 [dev]" at bounding box center [186, 103] width 167 height 15
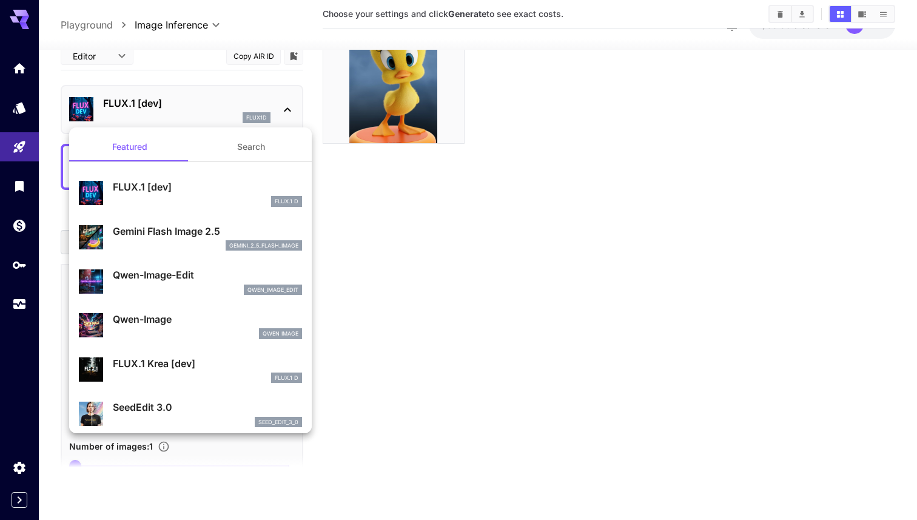
click at [260, 108] on div at bounding box center [458, 260] width 917 height 520
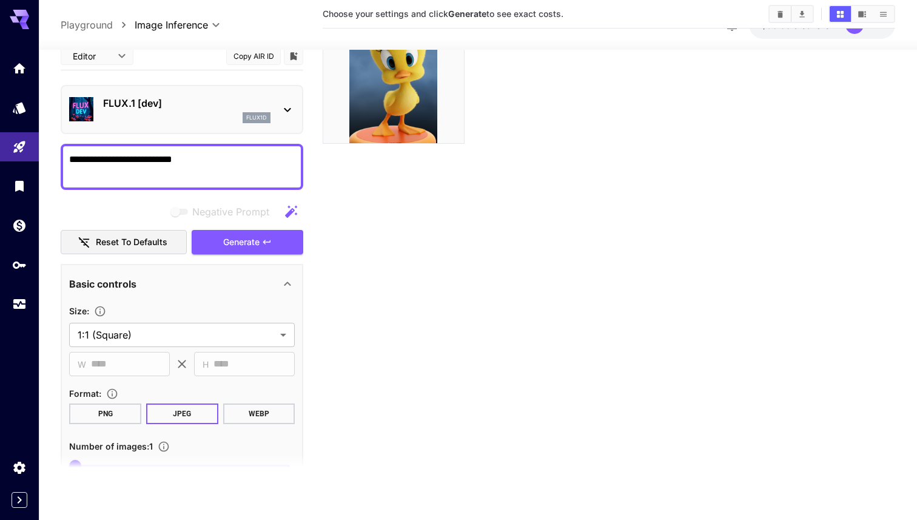
click at [116, 62] on body "**********" at bounding box center [458, 212] width 917 height 616
click at [269, 90] on div at bounding box center [458, 260] width 917 height 520
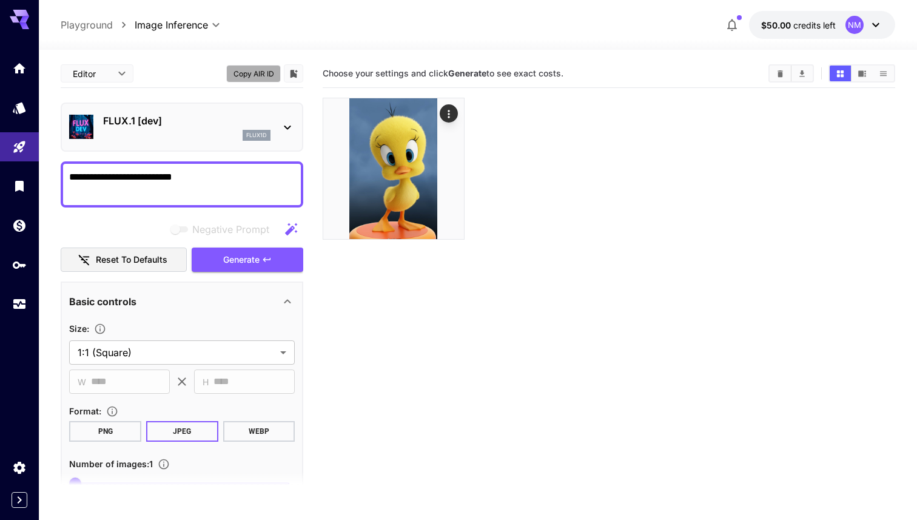
click at [252, 69] on button "Copy AIR ID" at bounding box center [253, 74] width 55 height 18
click at [729, 24] on icon "button" at bounding box center [732, 25] width 10 height 12
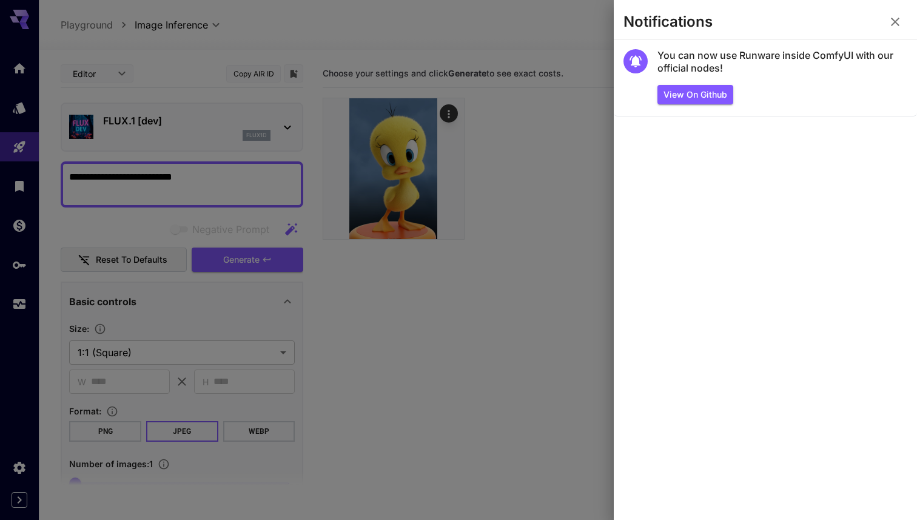
click at [902, 17] on icon "button" at bounding box center [895, 22] width 15 height 15
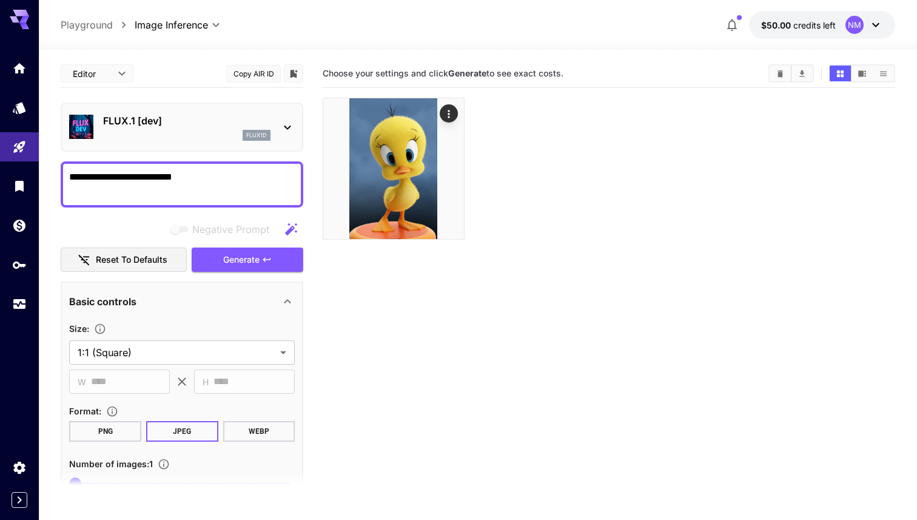
click at [794, 22] on span "credits left" at bounding box center [815, 25] width 42 height 10
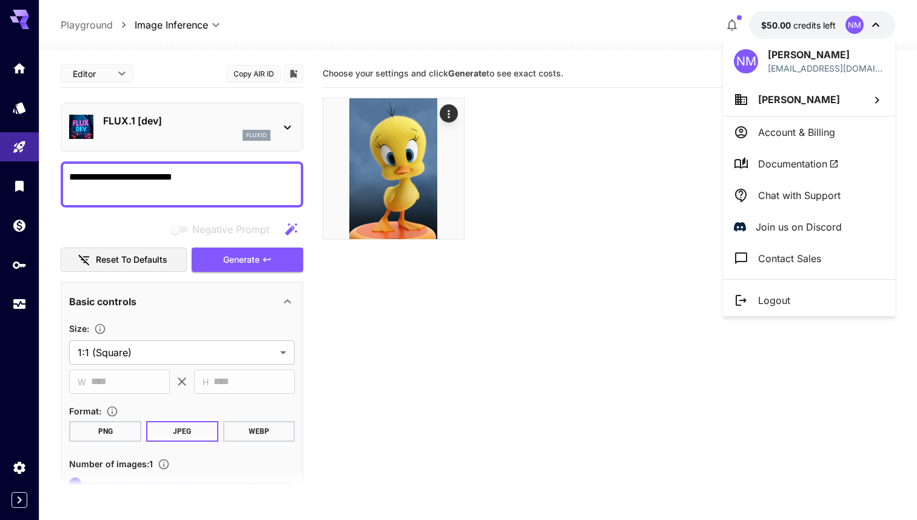
click at [531, 322] on div at bounding box center [458, 260] width 917 height 520
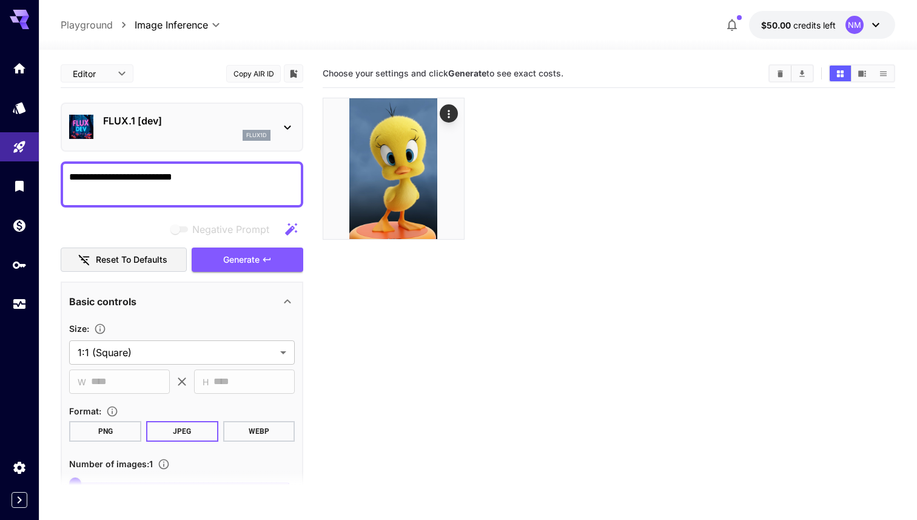
click at [22, 14] on icon at bounding box center [19, 16] width 19 height 13
click at [19, 18] on icon at bounding box center [19, 19] width 19 height 19
click at [18, 511] on div at bounding box center [19, 260] width 39 height 520
click at [20, 507] on button "Expand sidebar" at bounding box center [20, 500] width 16 height 16
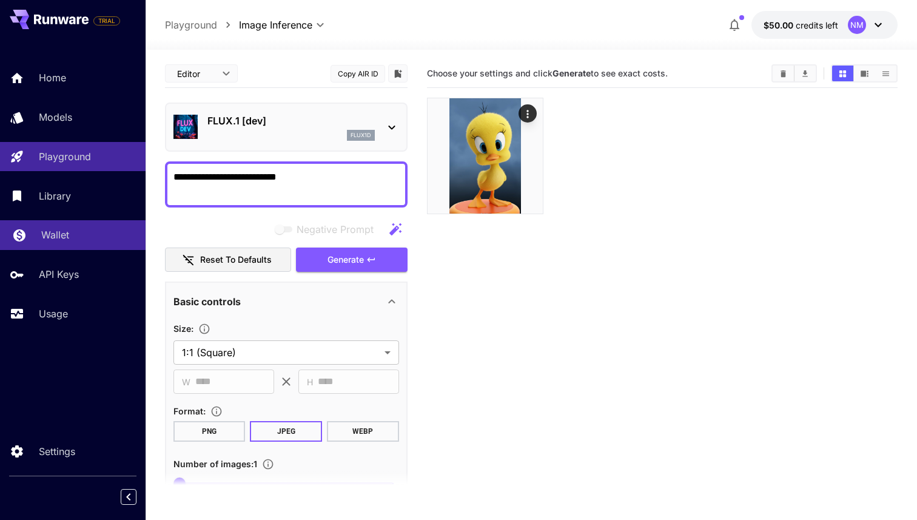
click at [60, 245] on link "Wallet" at bounding box center [73, 235] width 146 height 30
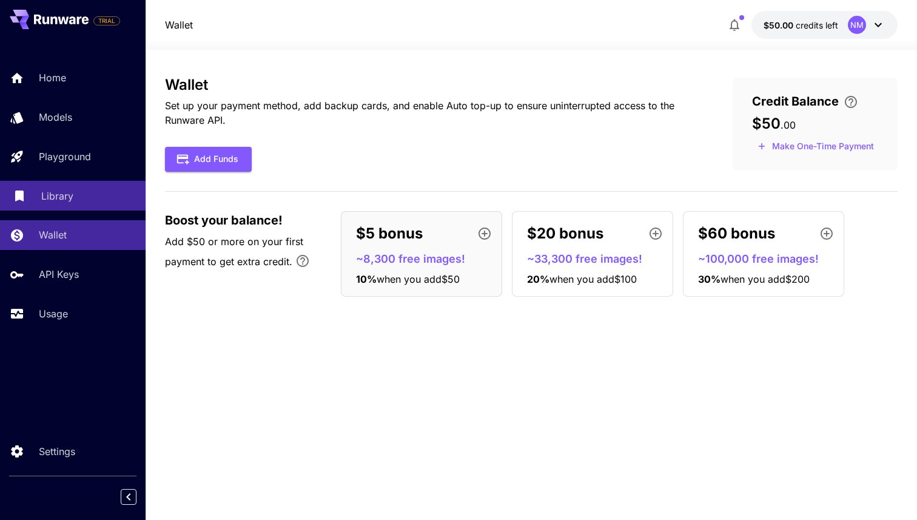
click at [56, 198] on p "Library" at bounding box center [57, 196] width 32 height 15
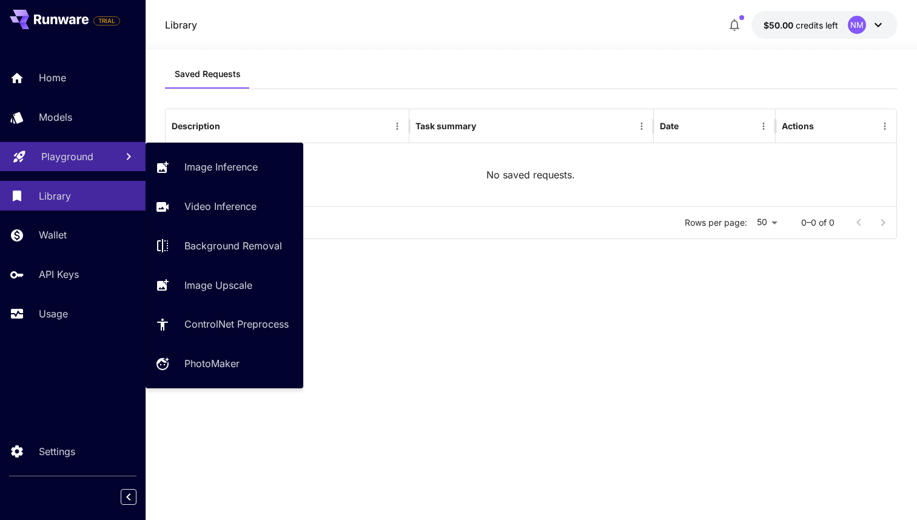
click at [57, 157] on p "Playground" at bounding box center [67, 156] width 52 height 15
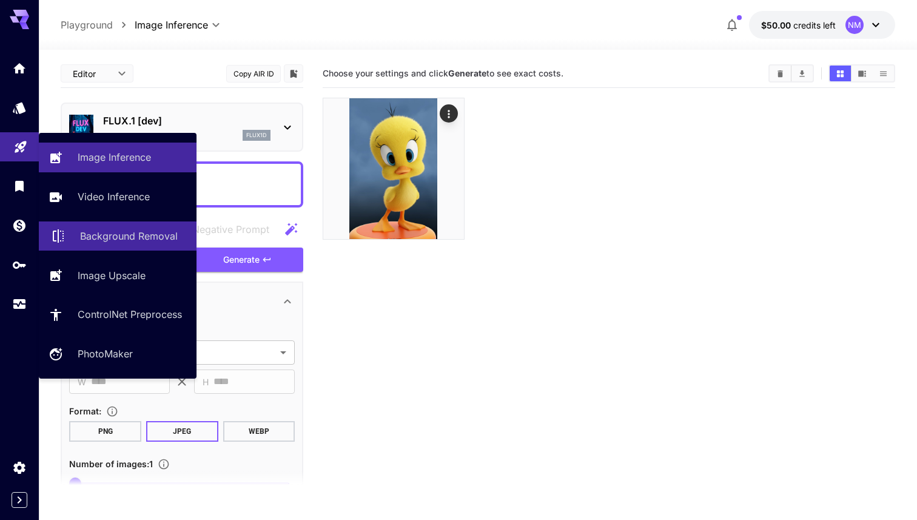
click at [142, 248] on link "Background Removal" at bounding box center [118, 236] width 158 height 30
type input "**********"
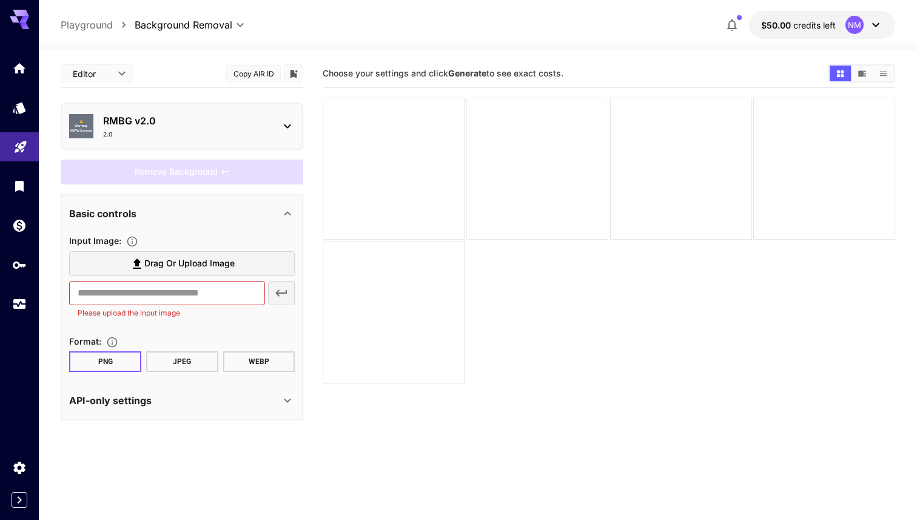
click at [278, 122] on div "⚠️ Warning: NSFW Content RMBG v2.0 2.0" at bounding box center [182, 126] width 226 height 35
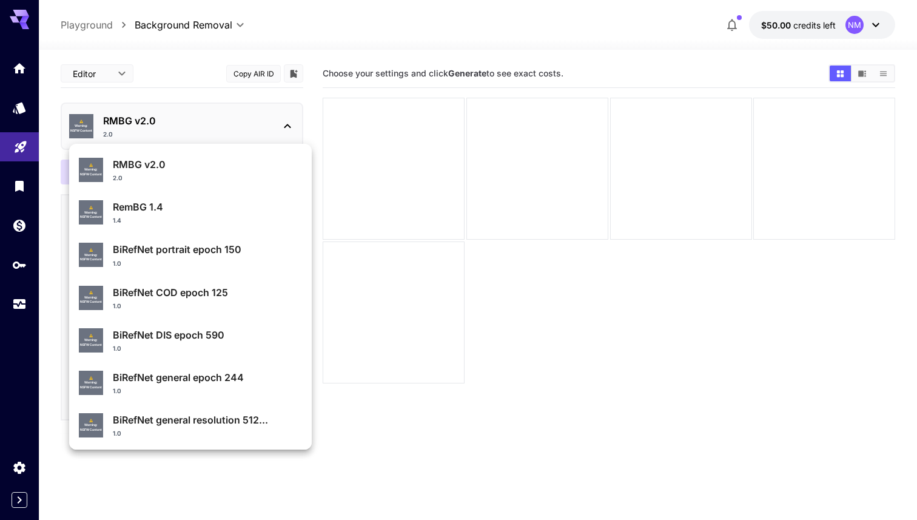
click at [278, 122] on div at bounding box center [458, 260] width 917 height 520
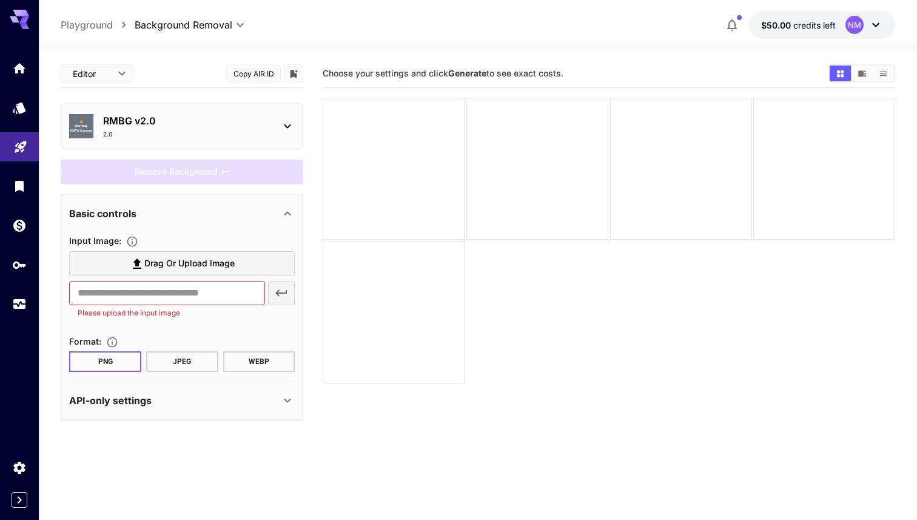
click at [278, 122] on div "⚠️ Warning: NSFW Content RMBG v2.0 2.0" at bounding box center [182, 126] width 226 height 35
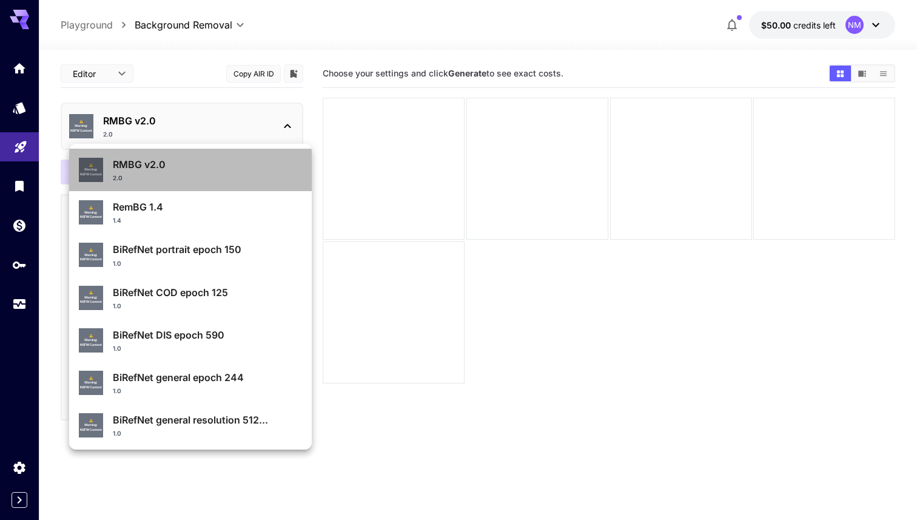
click at [197, 181] on div "2.0" at bounding box center [207, 178] width 189 height 9
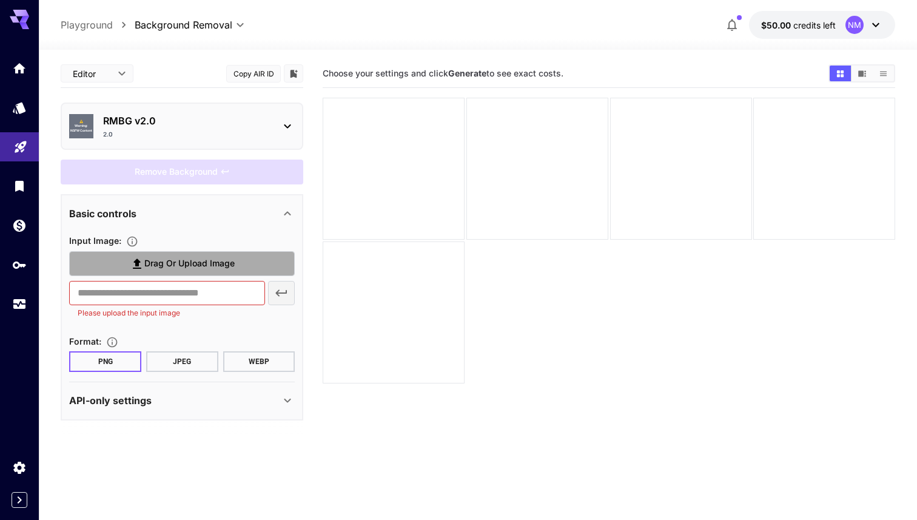
click at [194, 258] on span "Drag or upload image" at bounding box center [189, 263] width 90 height 15
click at [0, 0] on input "Drag or upload image" at bounding box center [0, 0] width 0 height 0
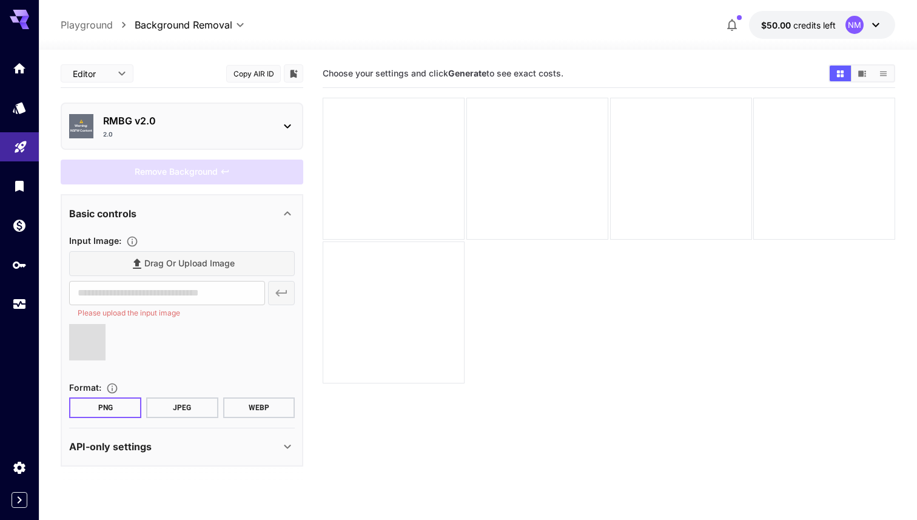
type input "**********"
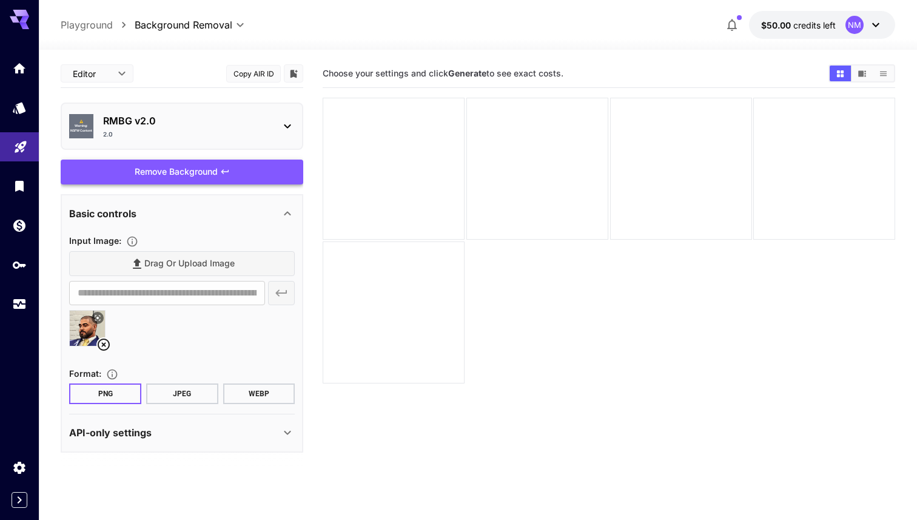
click at [209, 175] on div "Remove Background" at bounding box center [182, 172] width 243 height 25
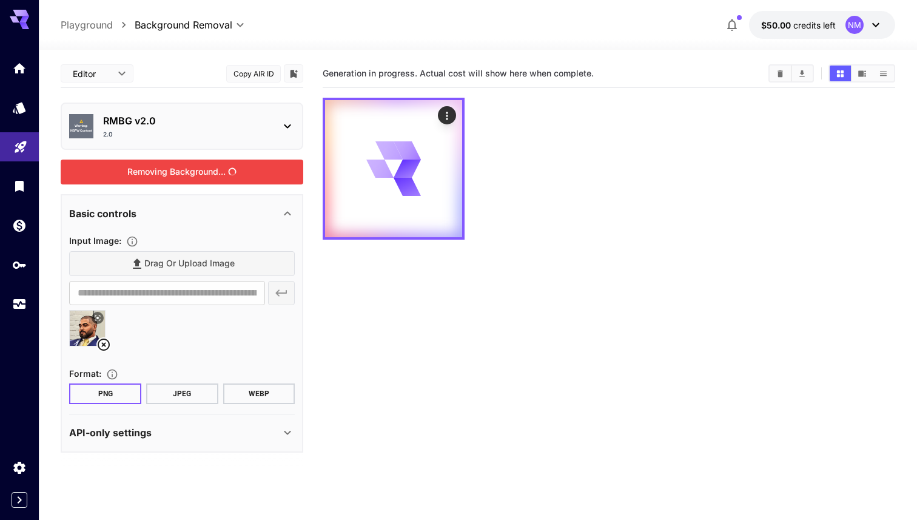
click at [286, 138] on div "⚠️ Warning: NSFW Content RMBG v2.0 2.0" at bounding box center [182, 126] width 226 height 35
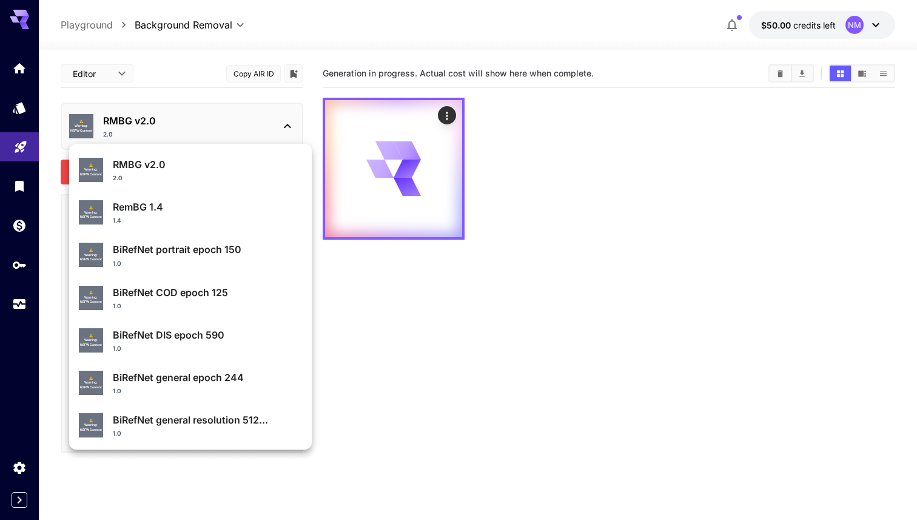
click at [396, 295] on div at bounding box center [458, 260] width 917 height 520
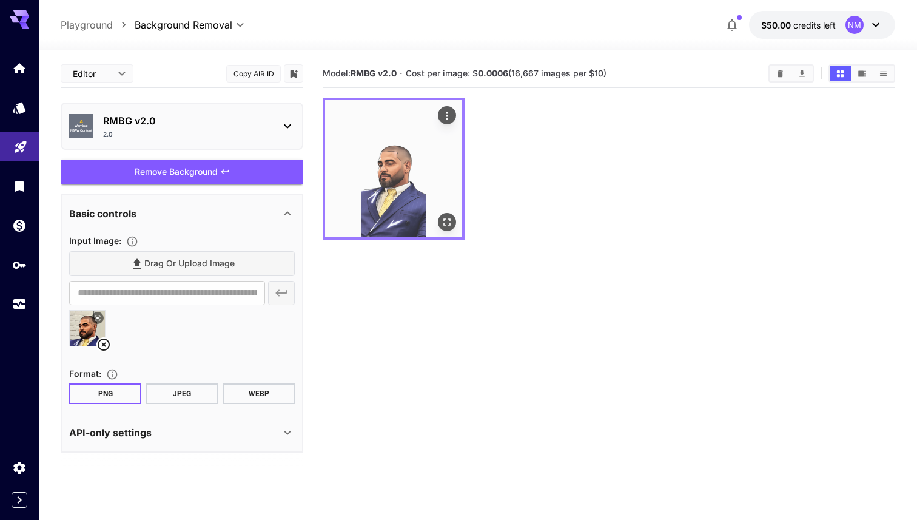
click at [400, 173] on img at bounding box center [393, 168] width 137 height 137
click at [451, 220] on icon "Open in fullscreen" at bounding box center [447, 222] width 12 height 12
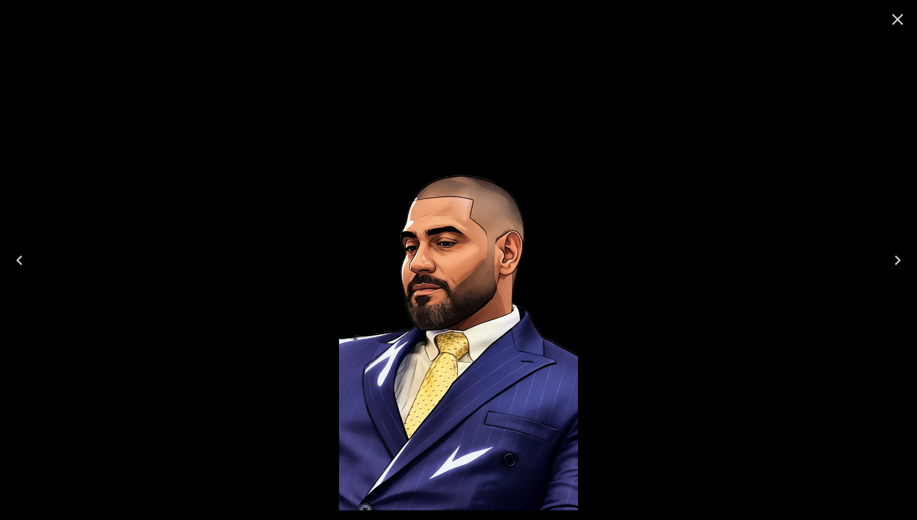
click at [892, 24] on icon "Close" at bounding box center [897, 19] width 19 height 19
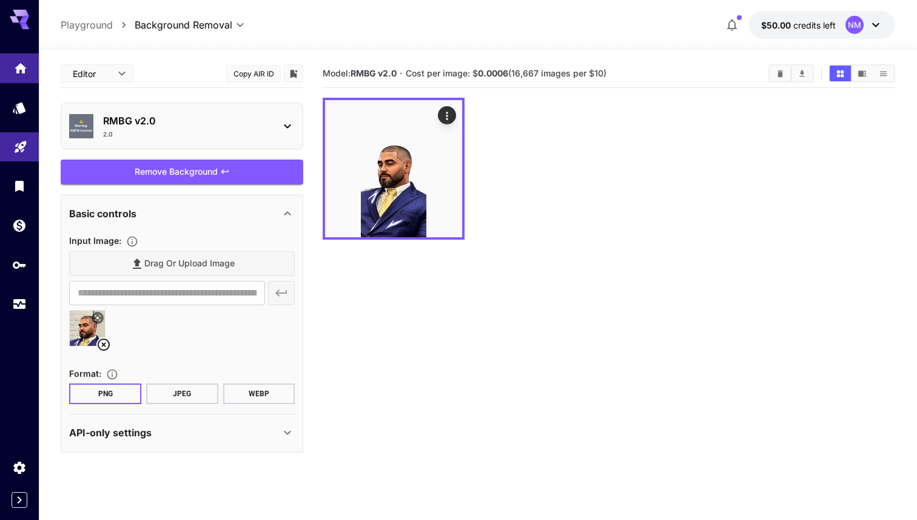
click at [12, 67] on link at bounding box center [19, 68] width 39 height 30
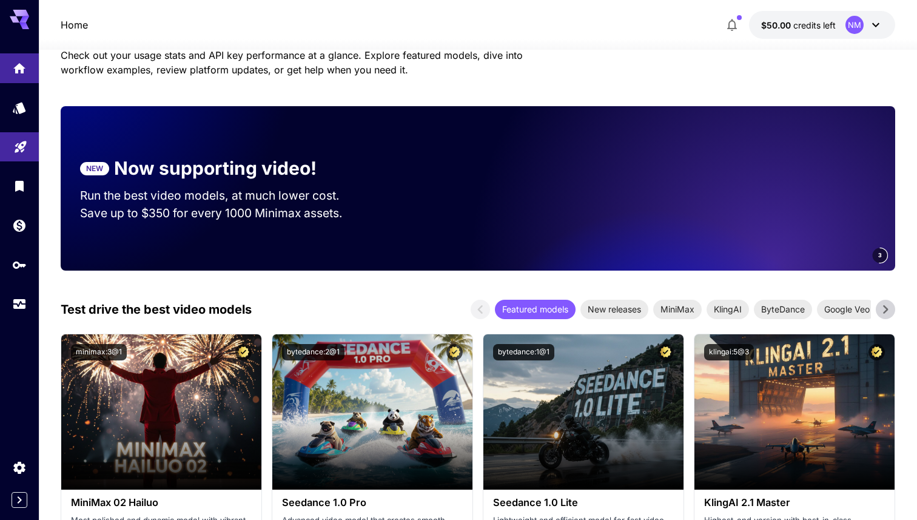
scroll to position [108, 0]
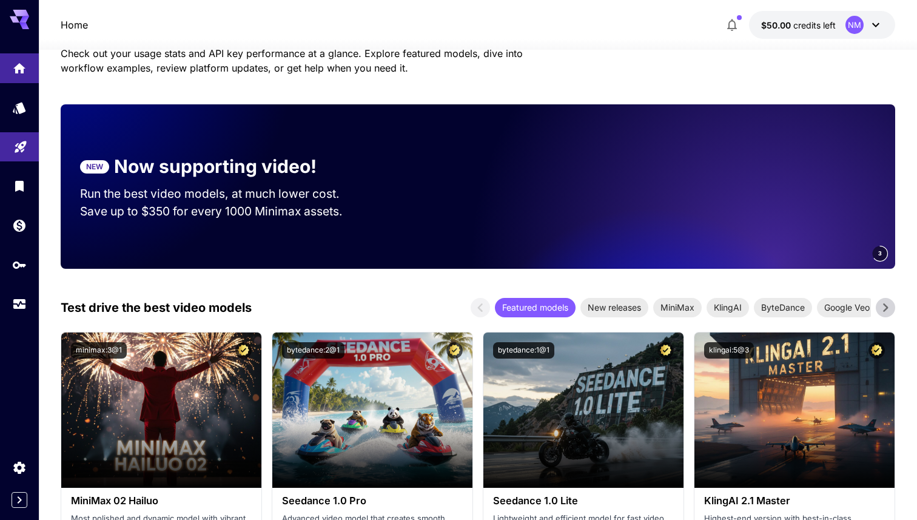
click at [183, 186] on p "Run the best video models, at much lower cost." at bounding box center [221, 194] width 283 height 18
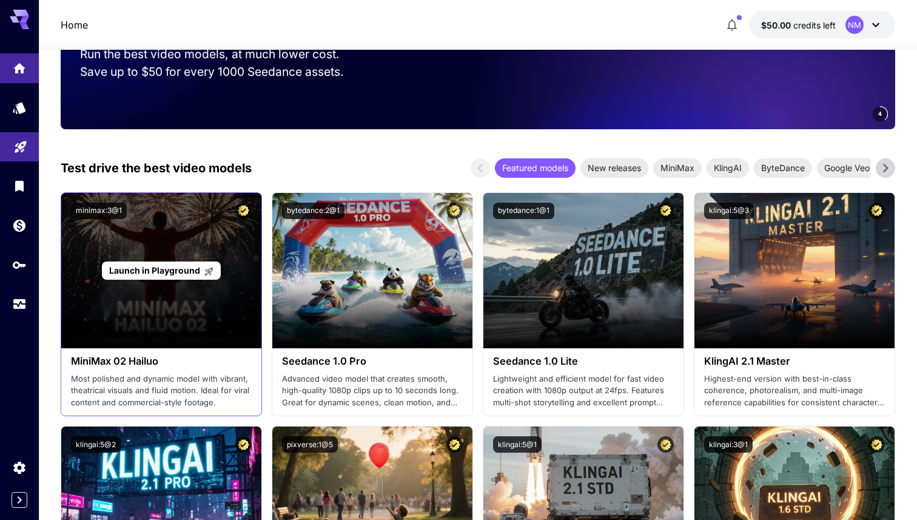
click at [158, 273] on span "Launch in Playground" at bounding box center [154, 270] width 91 height 10
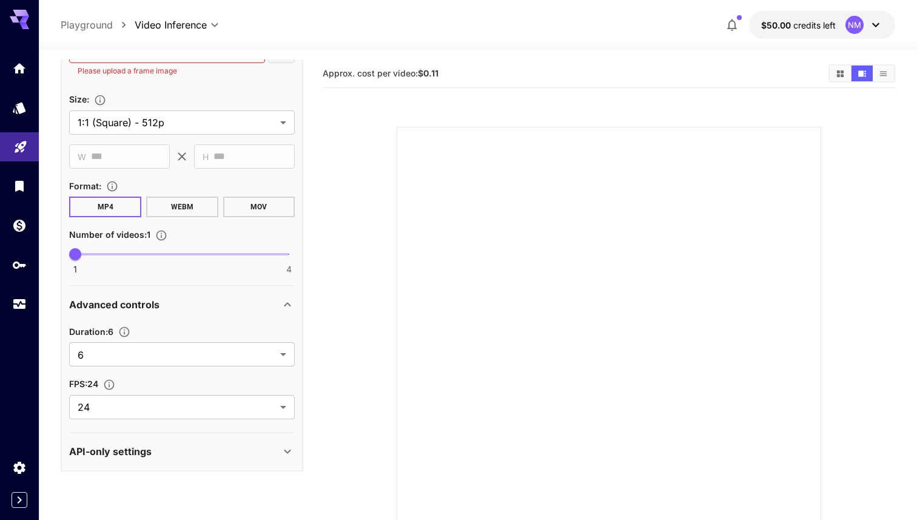
scroll to position [218, 0]
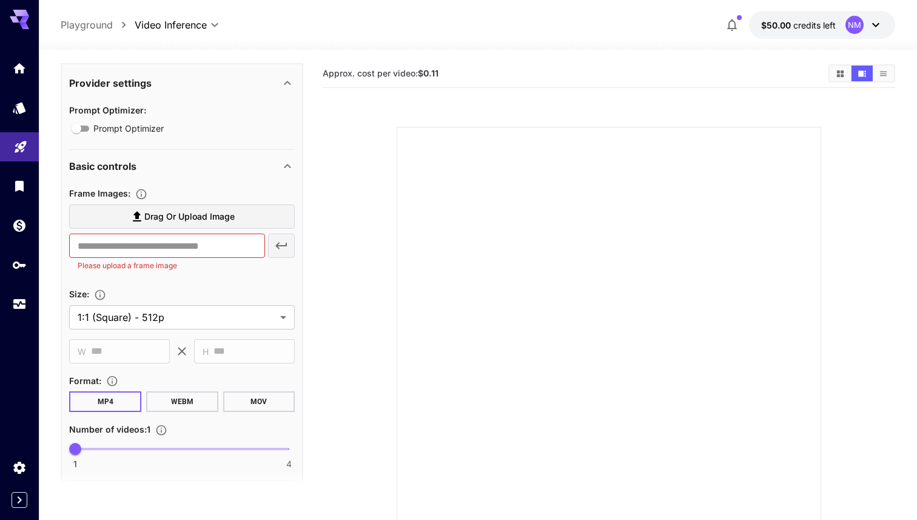
click at [194, 212] on span "Drag or upload image" at bounding box center [189, 216] width 90 height 15
click at [0, 0] on input "Drag or upload image" at bounding box center [0, 0] width 0 height 0
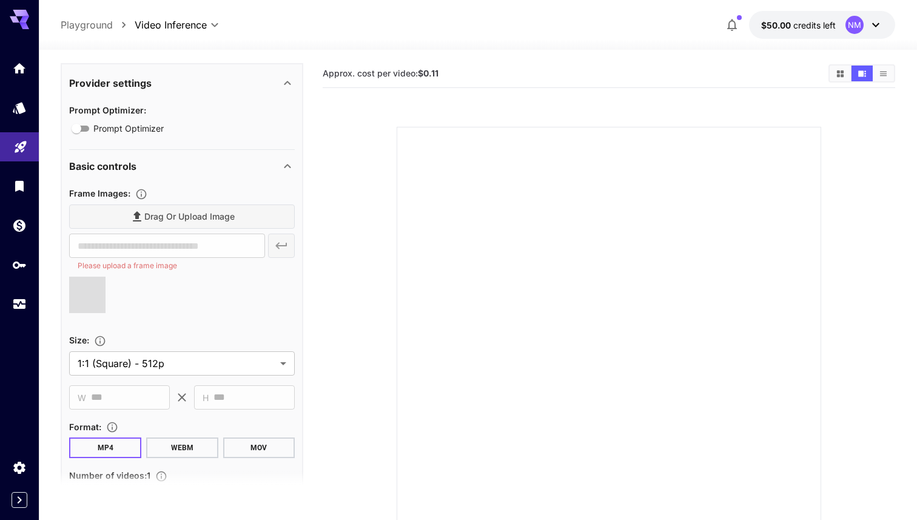
type input "**********"
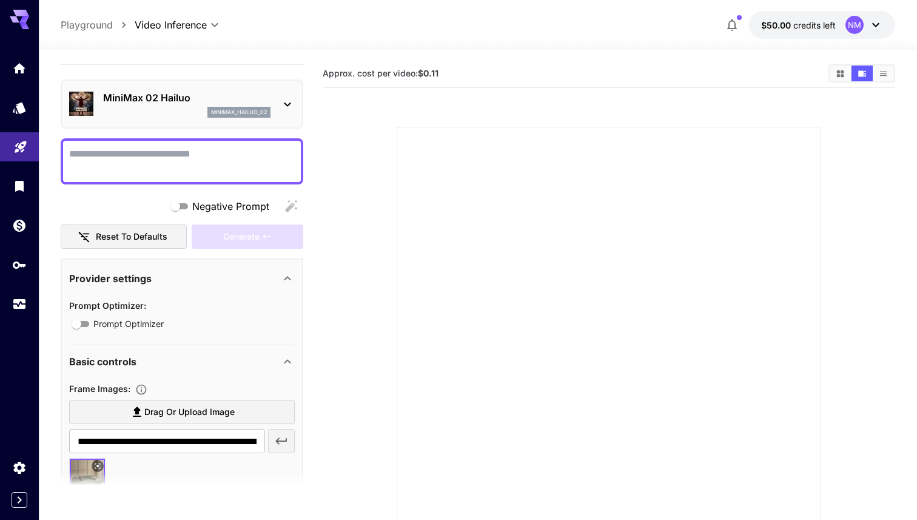
scroll to position [19, 0]
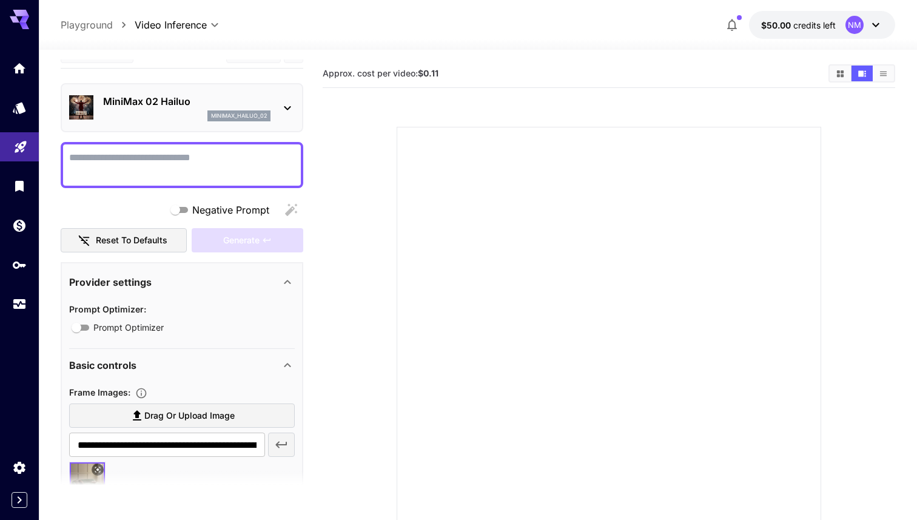
click at [164, 154] on textarea "Negative Prompt" at bounding box center [182, 164] width 226 height 29
type textarea "*"
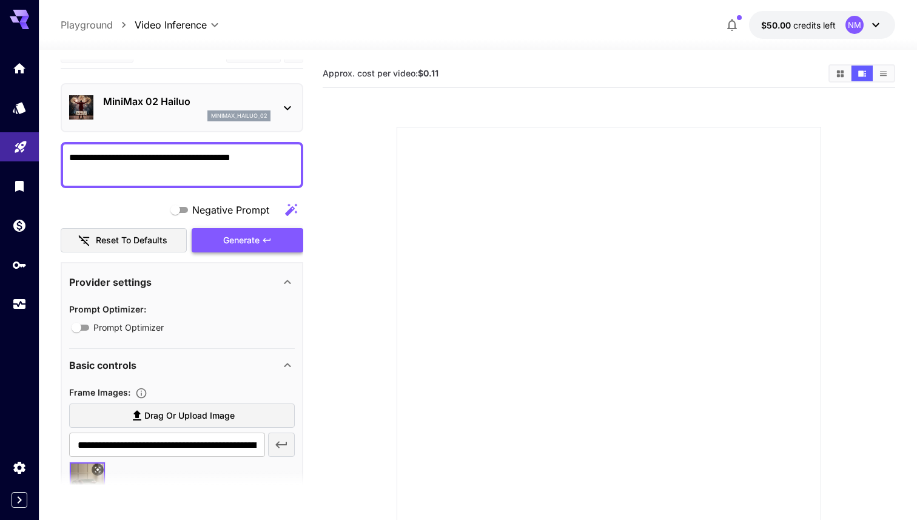
type textarea "**********"
click at [225, 241] on div "Generate" at bounding box center [248, 240] width 112 height 25
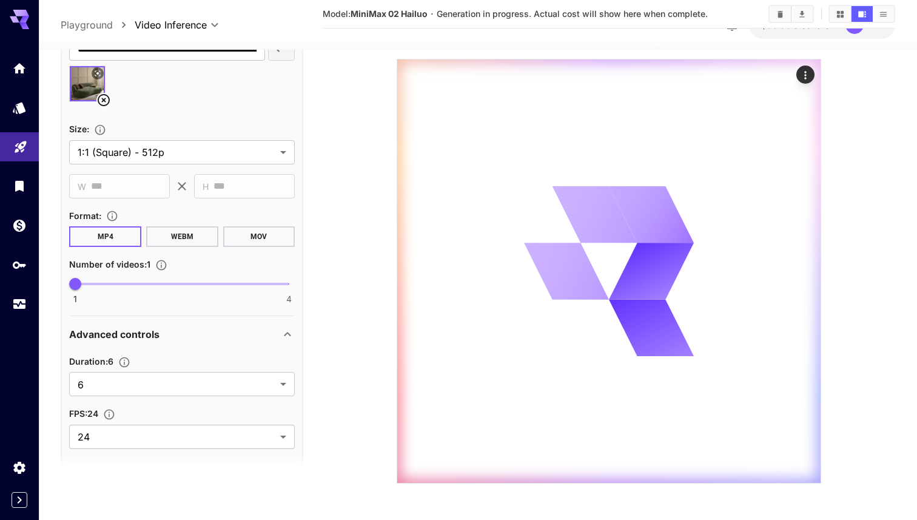
scroll to position [379, 0]
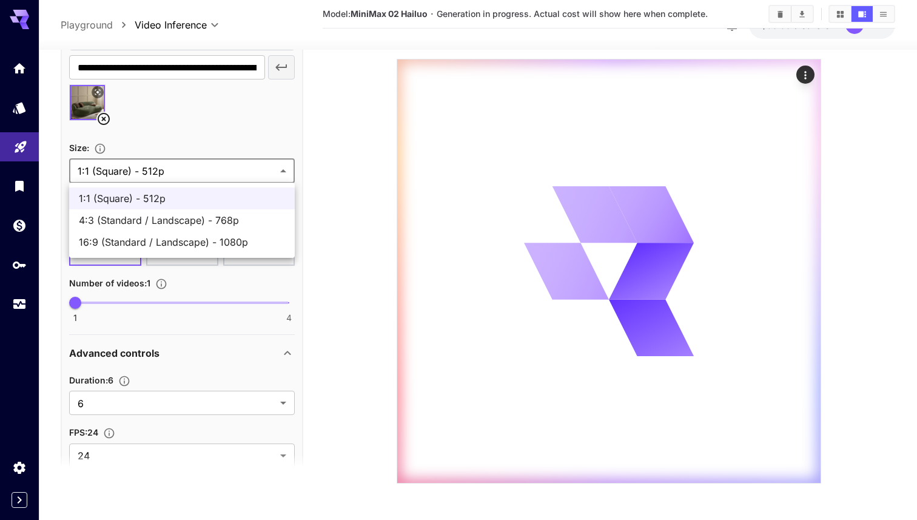
click at [170, 177] on body "**********" at bounding box center [458, 189] width 917 height 661
click at [282, 70] on div at bounding box center [458, 260] width 917 height 520
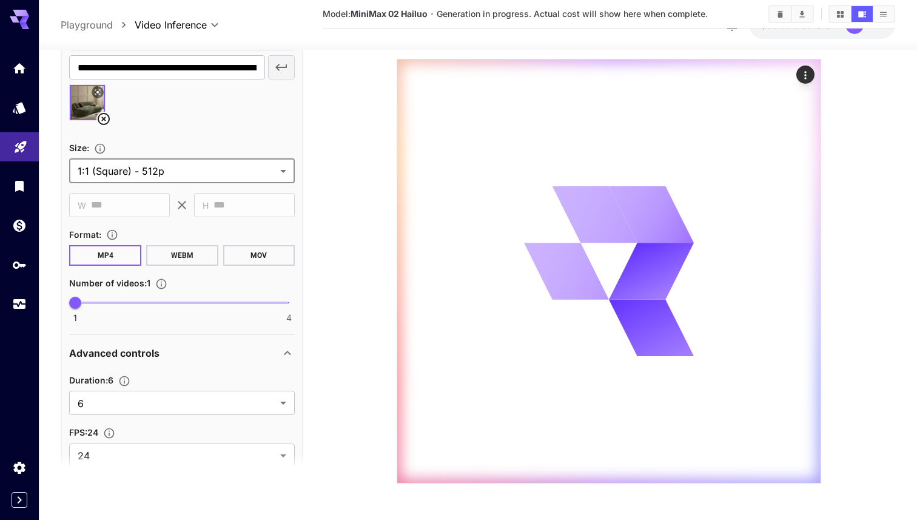
scroll to position [445, 0]
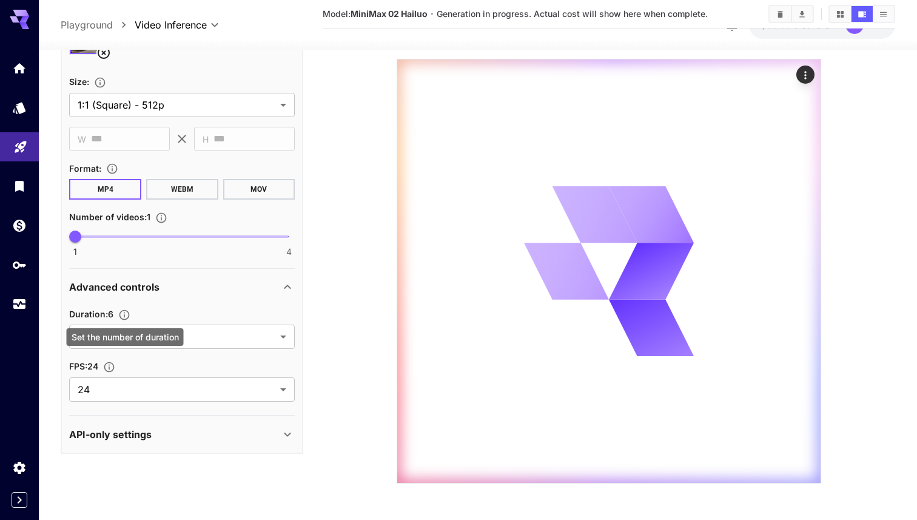
click at [133, 336] on div "Set the number of duration" at bounding box center [125, 337] width 117 height 18
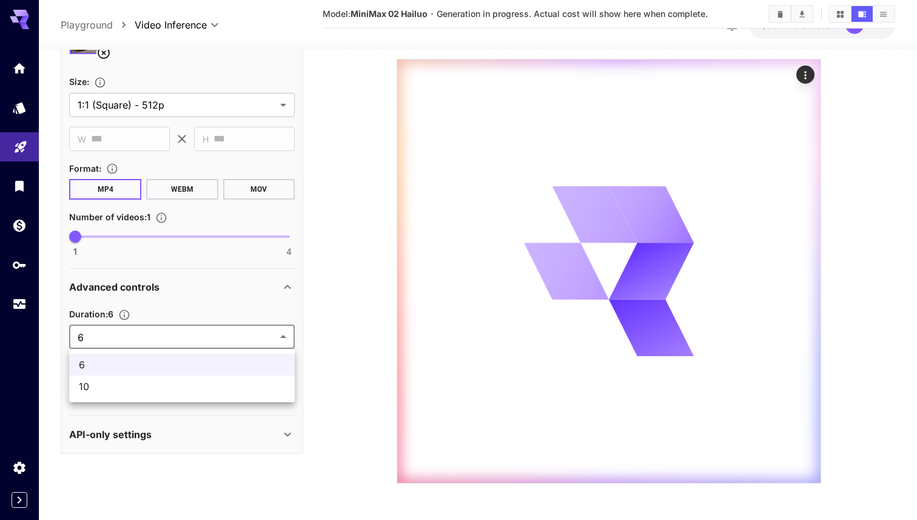
click at [244, 345] on body "**********" at bounding box center [458, 189] width 917 height 661
click at [223, 308] on div at bounding box center [458, 260] width 917 height 520
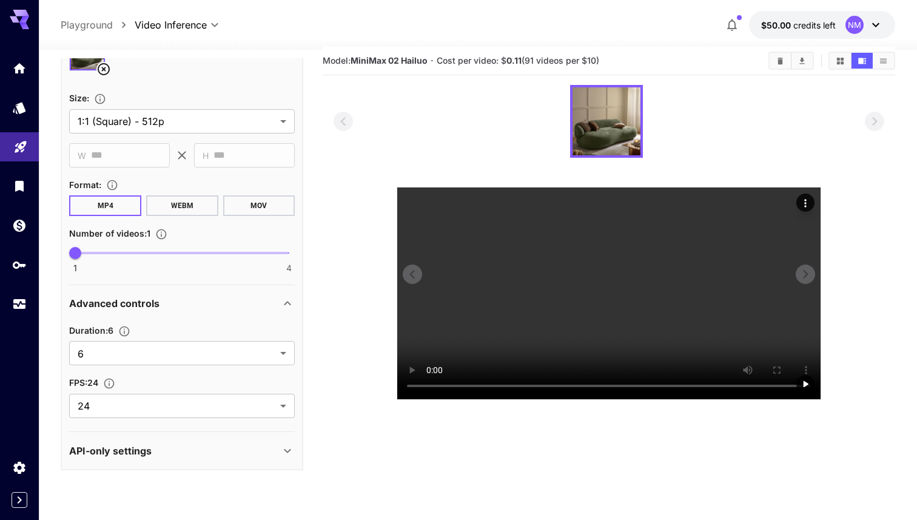
scroll to position [0, 0]
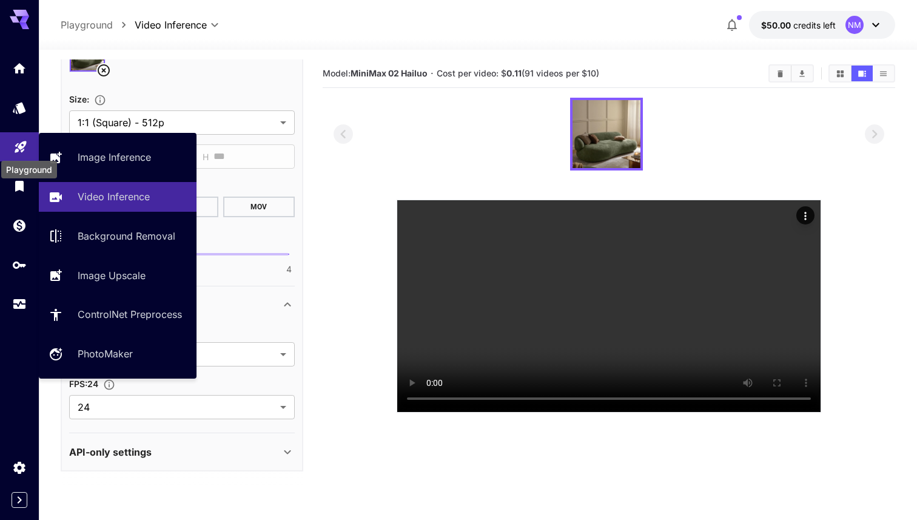
click at [17, 148] on icon "Playground" at bounding box center [21, 144] width 12 height 12
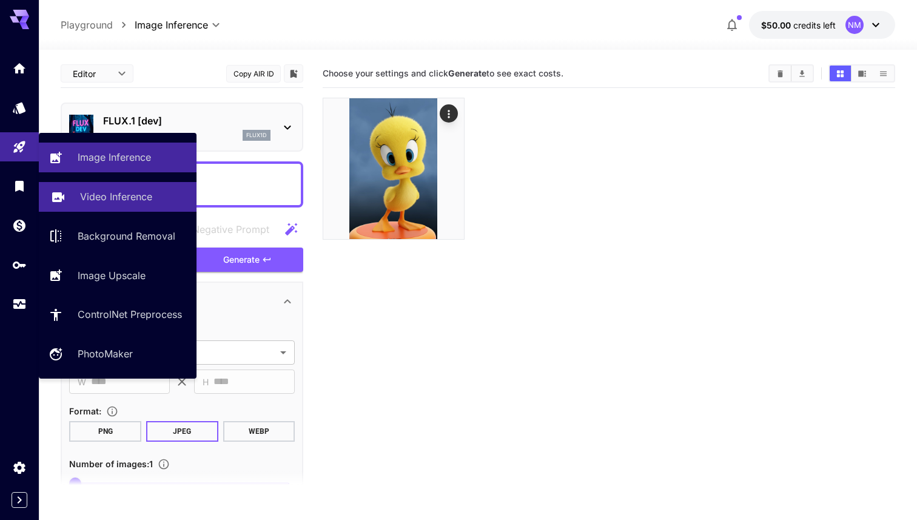
click at [118, 204] on link "Video Inference" at bounding box center [118, 197] width 158 height 30
type input "**********"
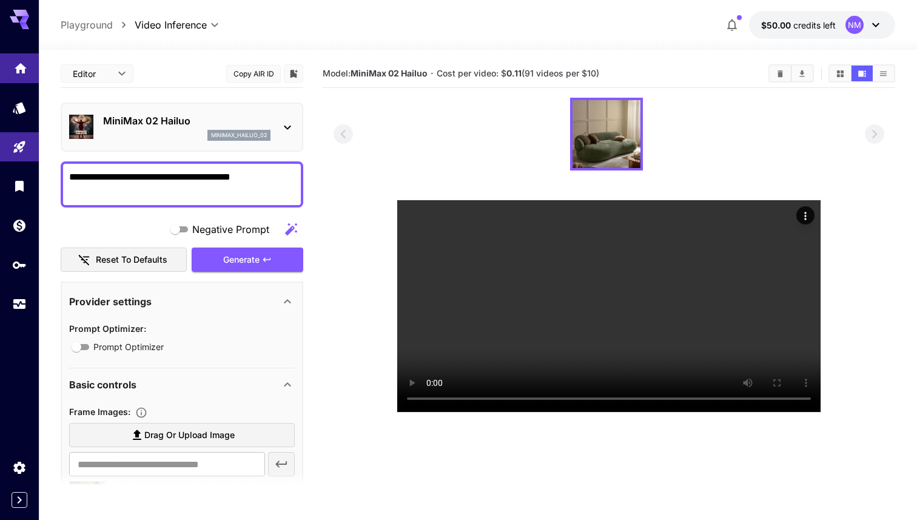
click at [16, 69] on icon "Home" at bounding box center [20, 65] width 15 height 15
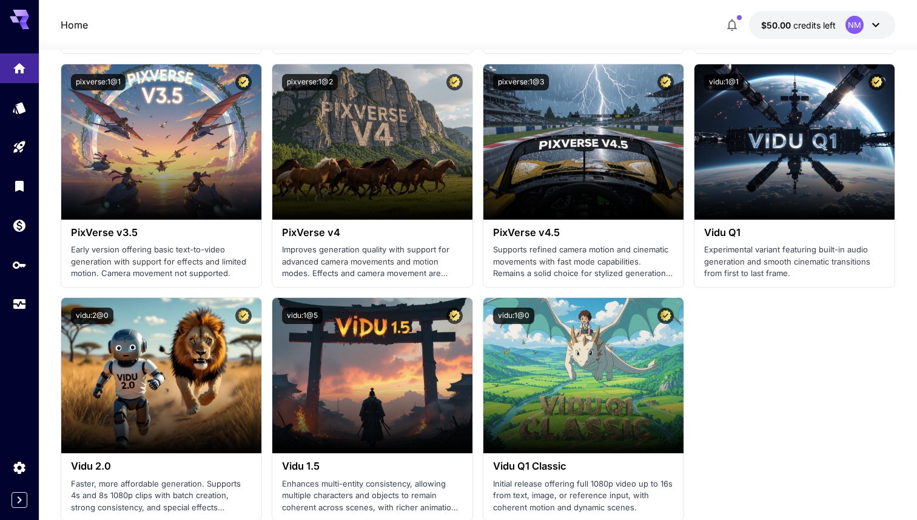
scroll to position [1079, 0]
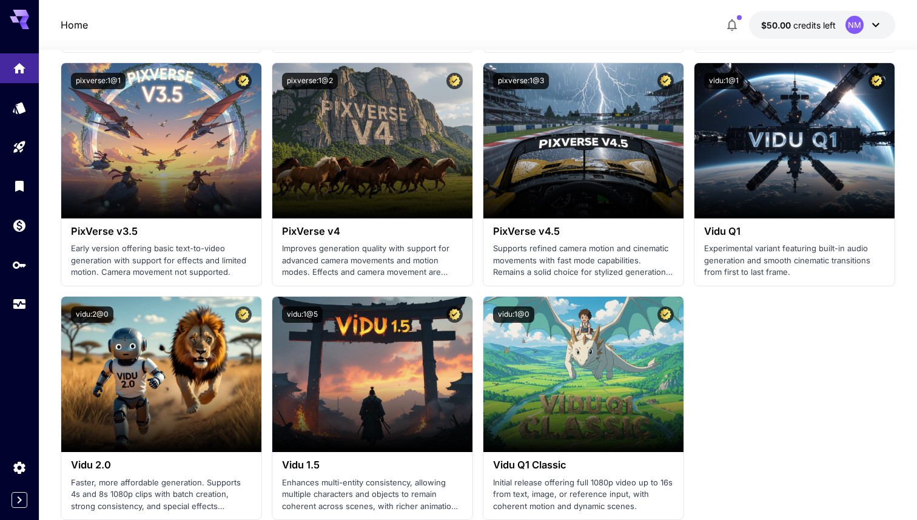
click at [735, 18] on icon "button" at bounding box center [732, 25] width 15 height 15
